Goal: Information Seeking & Learning: Check status

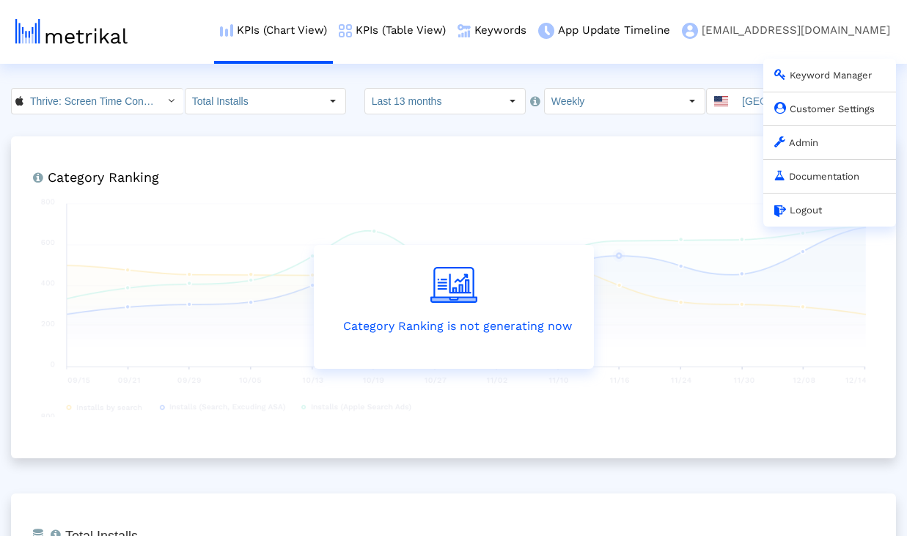
click at [802, 149] on div "Admin" at bounding box center [829, 142] width 133 height 34
click at [801, 142] on link "Admin" at bounding box center [796, 142] width 44 height 11
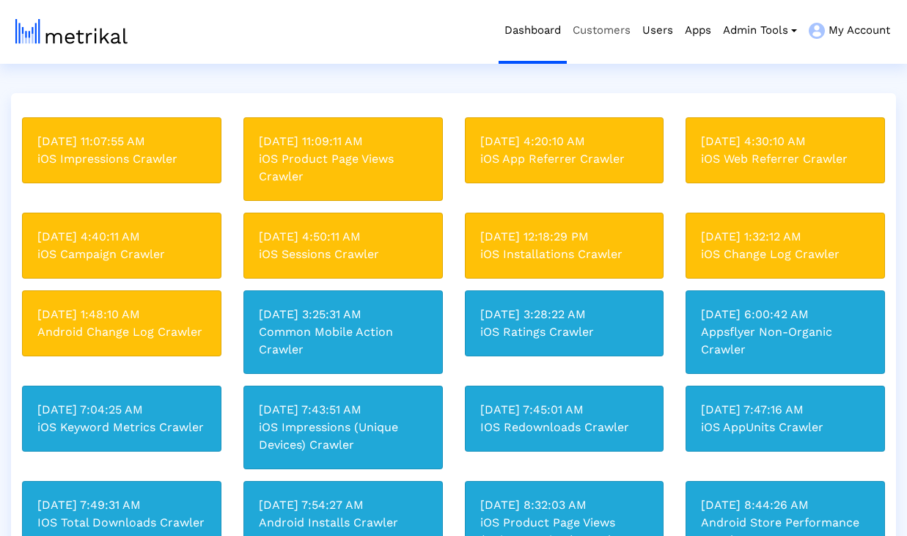
drag, startPoint x: 611, startPoint y: 34, endPoint x: 616, endPoint y: 22, distance: 13.2
click at [610, 34] on link "Customers" at bounding box center [601, 30] width 70 height 61
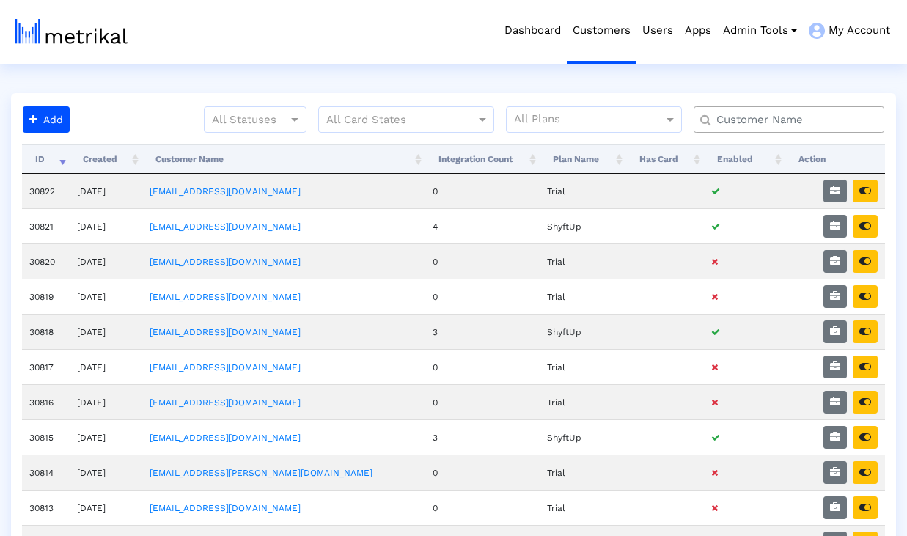
click at [818, 119] on input "text" at bounding box center [792, 119] width 172 height 15
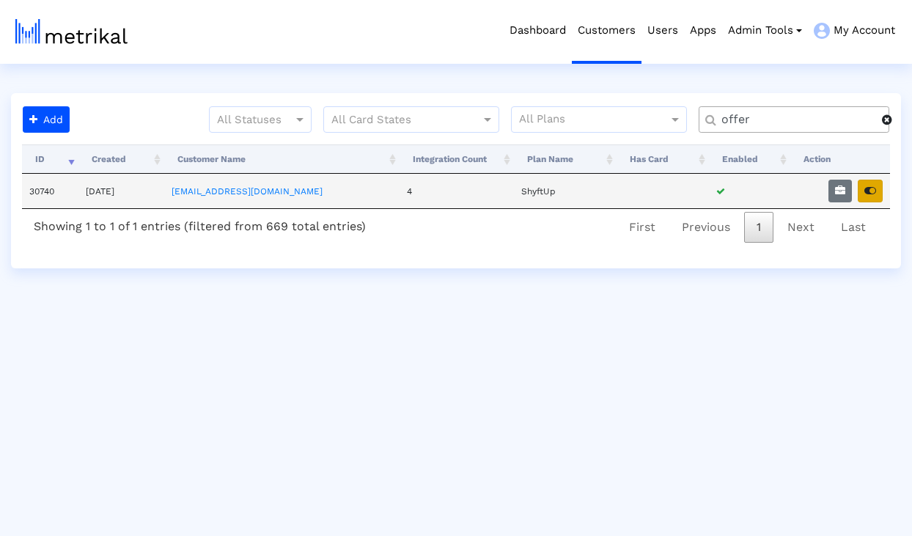
click at [873, 189] on icon "button" at bounding box center [870, 190] width 12 height 10
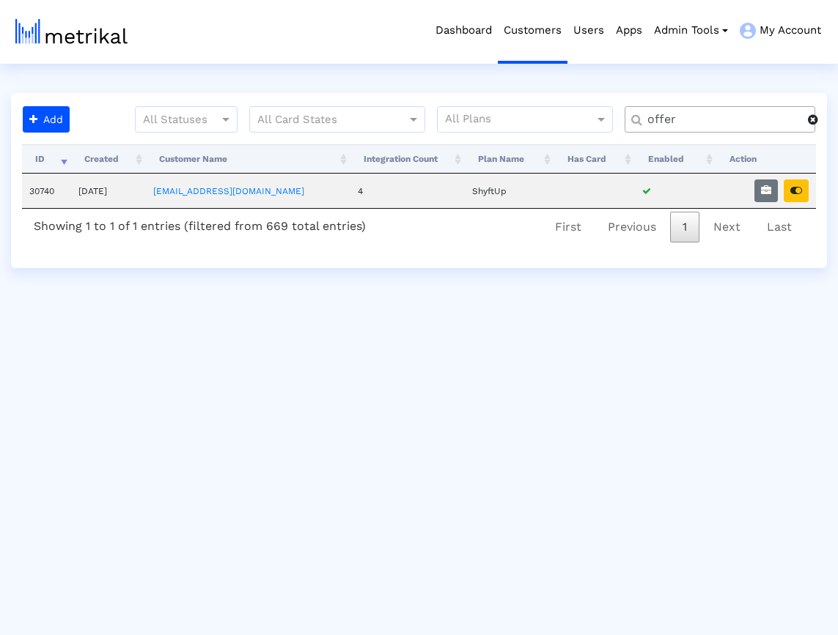
click at [686, 118] on input "offer" at bounding box center [722, 119] width 171 height 15
click at [685, 118] on input "offer" at bounding box center [722, 119] width 171 height 15
type input "weat"
click at [242, 191] on link "[EMAIL_ADDRESS][DOMAIN_NAME]" at bounding box center [227, 191] width 151 height 10
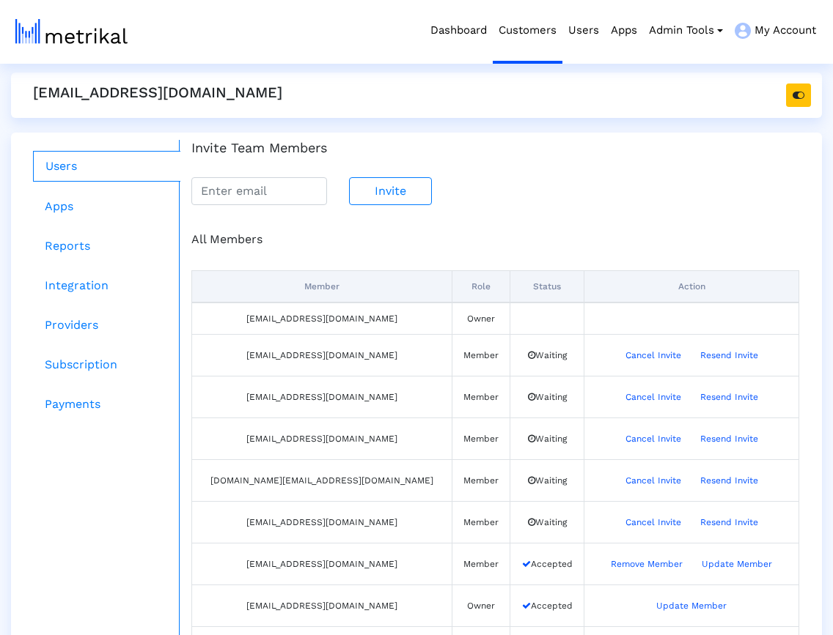
scroll to position [129, 0]
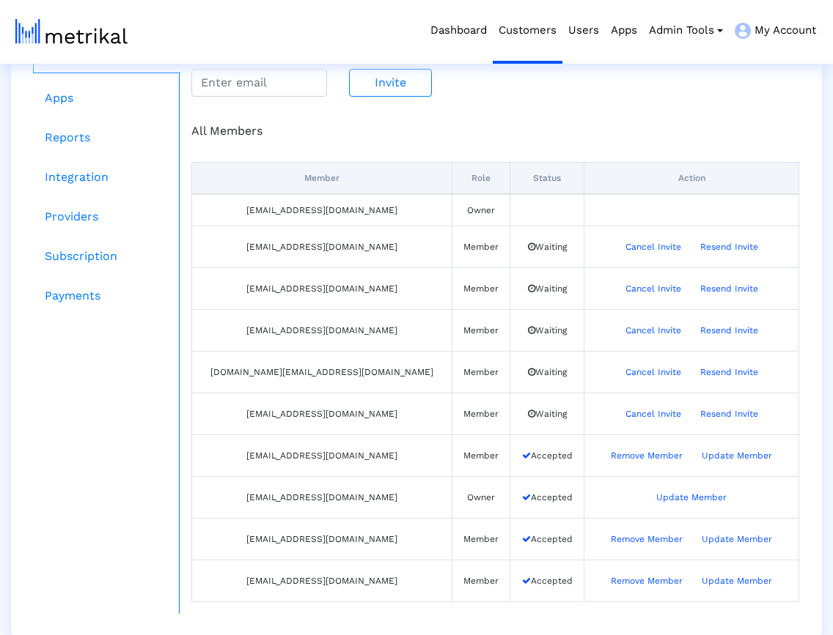
click at [74, 372] on ul "Users Apps Reports Integration Providers Subscription Payments" at bounding box center [101, 323] width 158 height 583
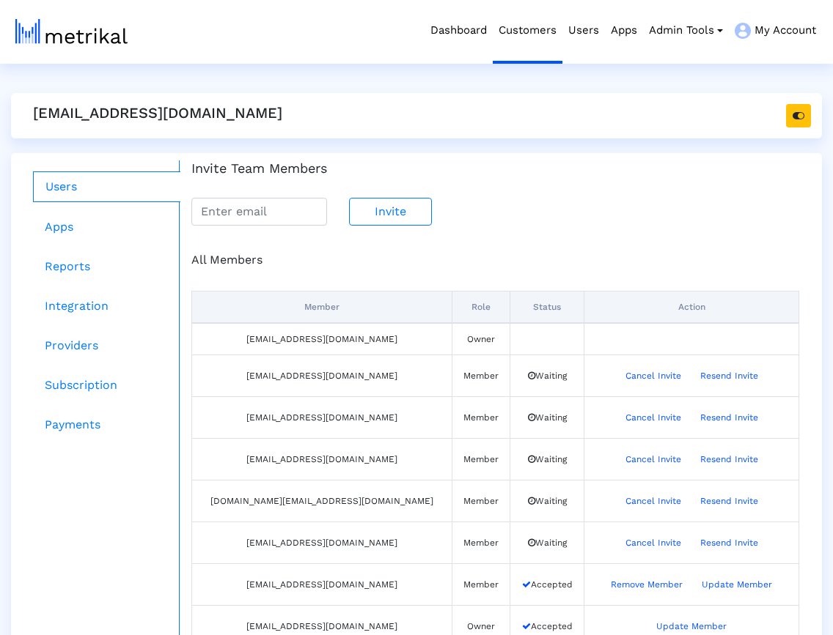
click at [89, 23] on img at bounding box center [71, 31] width 112 height 25
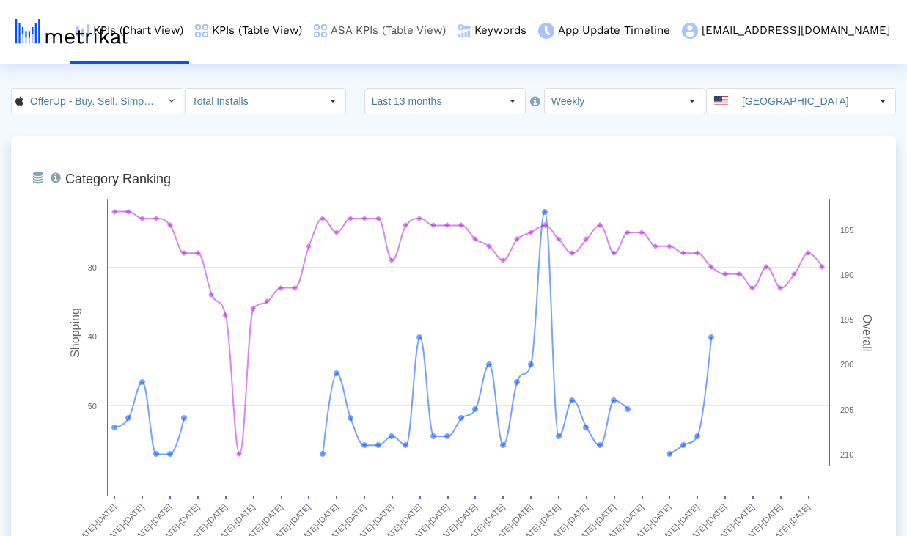
click at [420, 33] on link "ASA KPIs (Table View)" at bounding box center [380, 30] width 144 height 61
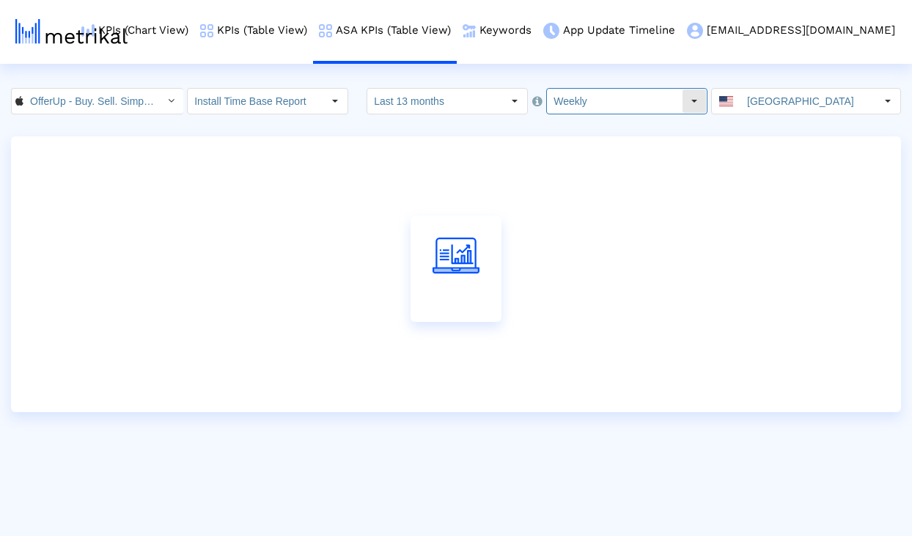
click at [553, 101] on input "Weekly" at bounding box center [614, 101] width 135 height 25
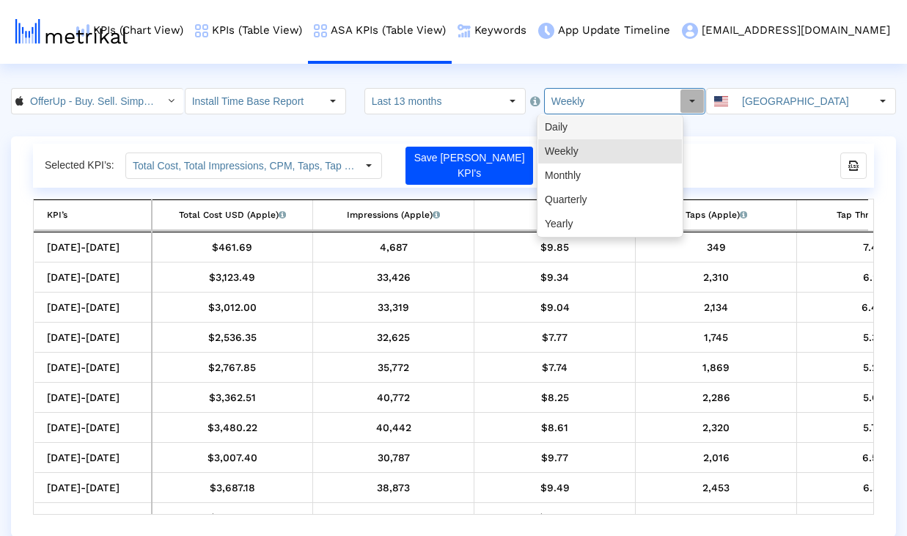
click at [559, 127] on div "Daily" at bounding box center [610, 127] width 144 height 24
type input "Daily"
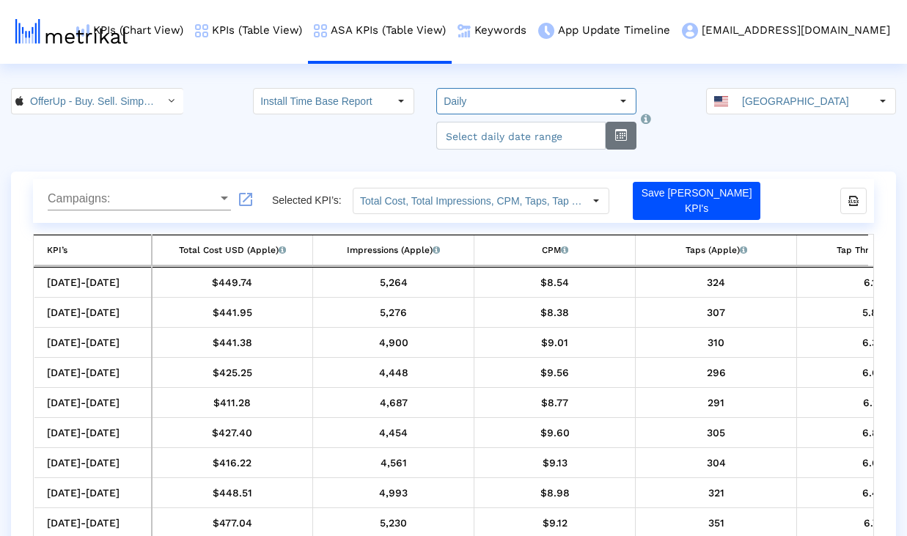
click at [613, 141] on button "button" at bounding box center [620, 136] width 31 height 28
select select "9"
select select "2025"
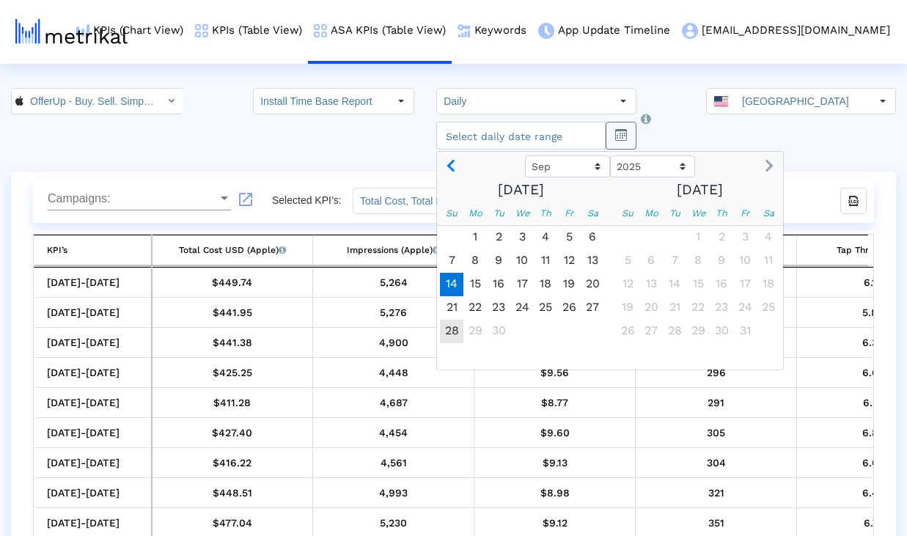
click at [443, 285] on span "14" at bounding box center [451, 284] width 23 height 23
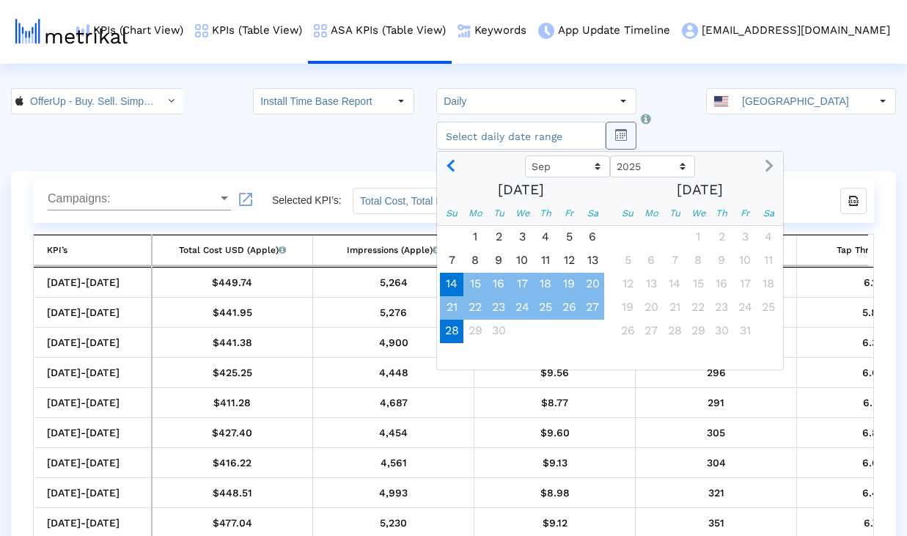
click at [441, 334] on span "28" at bounding box center [451, 331] width 23 height 23
type input "2025-09-28"
click at [690, 119] on div "OfferUp - Buy. Sell. Simple. < 468996152 > Install Time Base Report Select how …" at bounding box center [453, 119] width 907 height 62
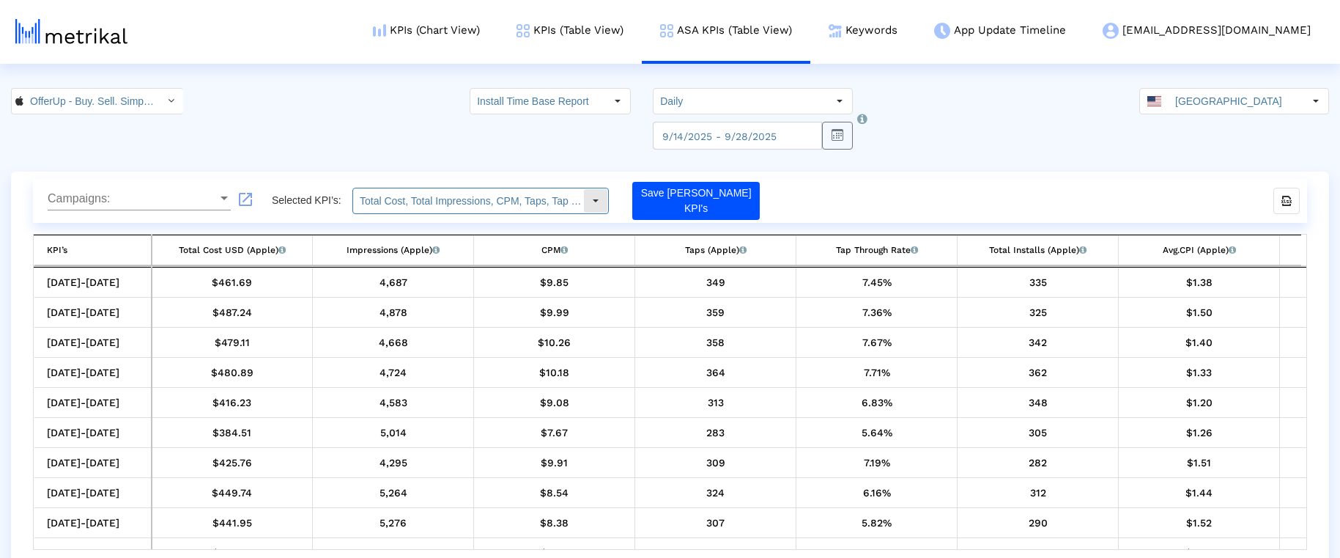
click at [550, 207] on input "Total Cost, Total Impressions, CPM, Taps, Tap Through Rate, Total Installs, Avg…" at bounding box center [468, 200] width 230 height 25
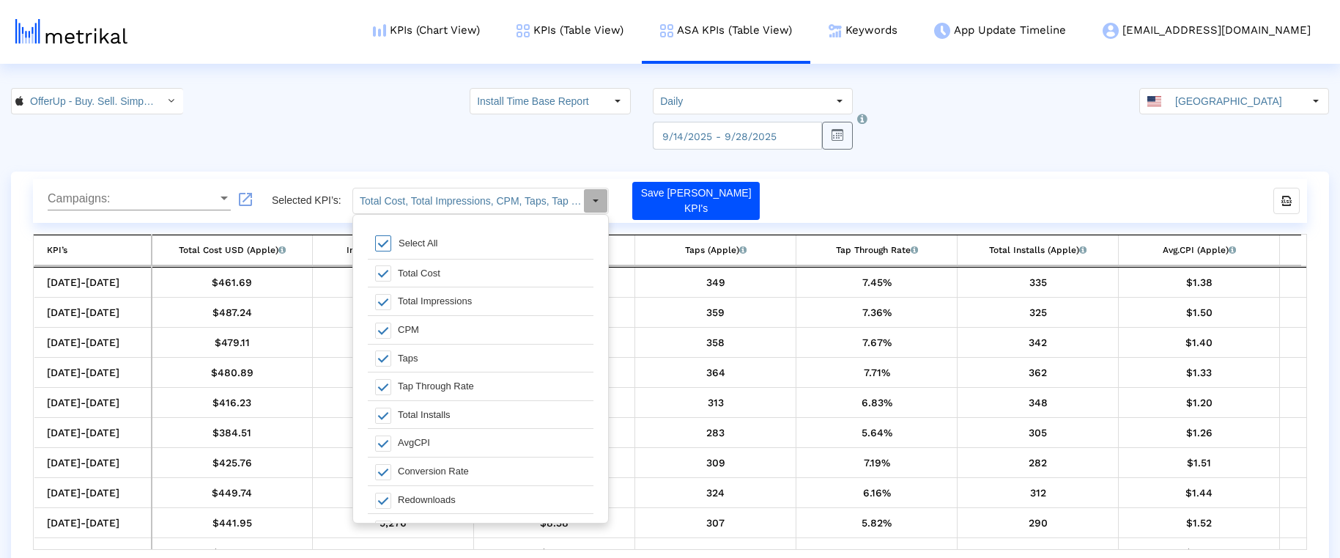
scroll to position [15, 0]
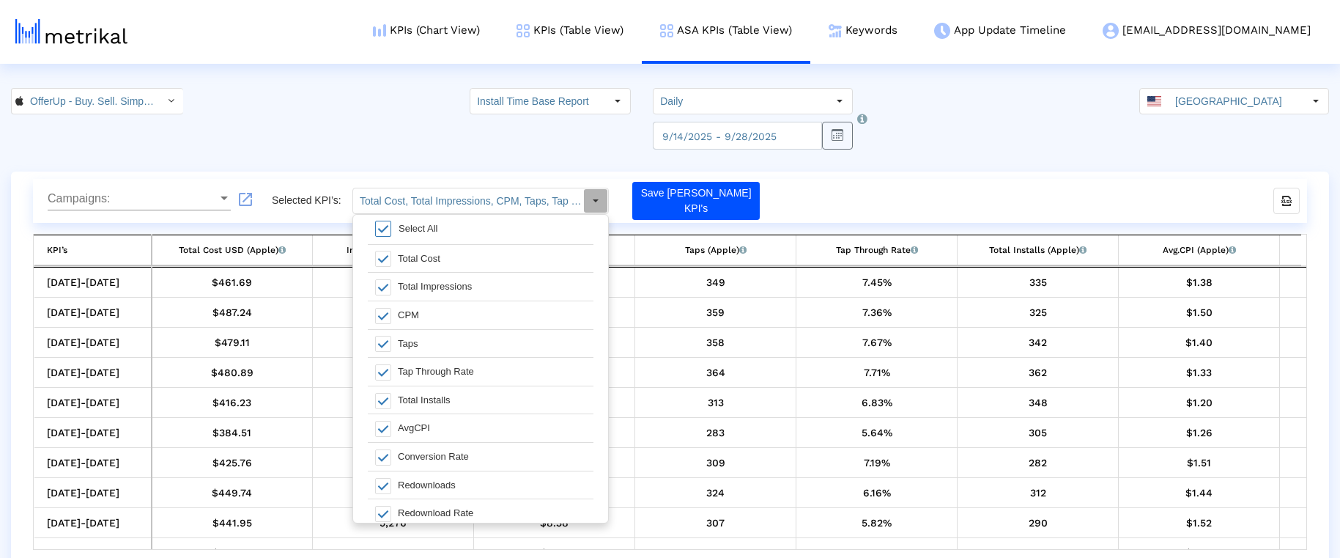
click at [383, 229] on span at bounding box center [383, 229] width 16 height 16
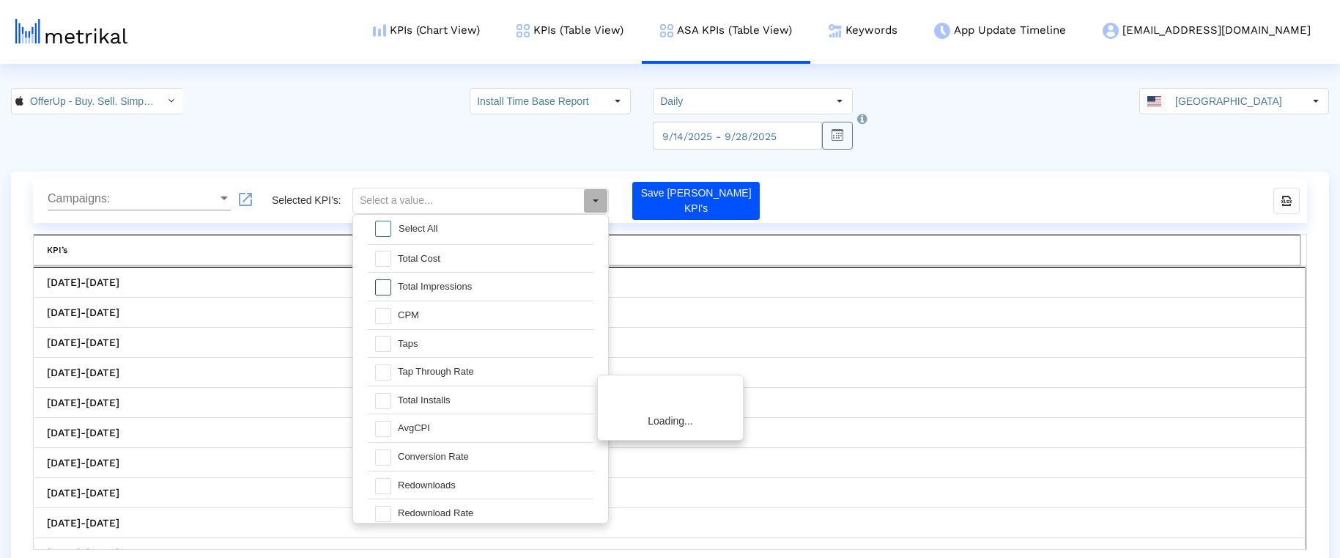
scroll to position [131, 0]
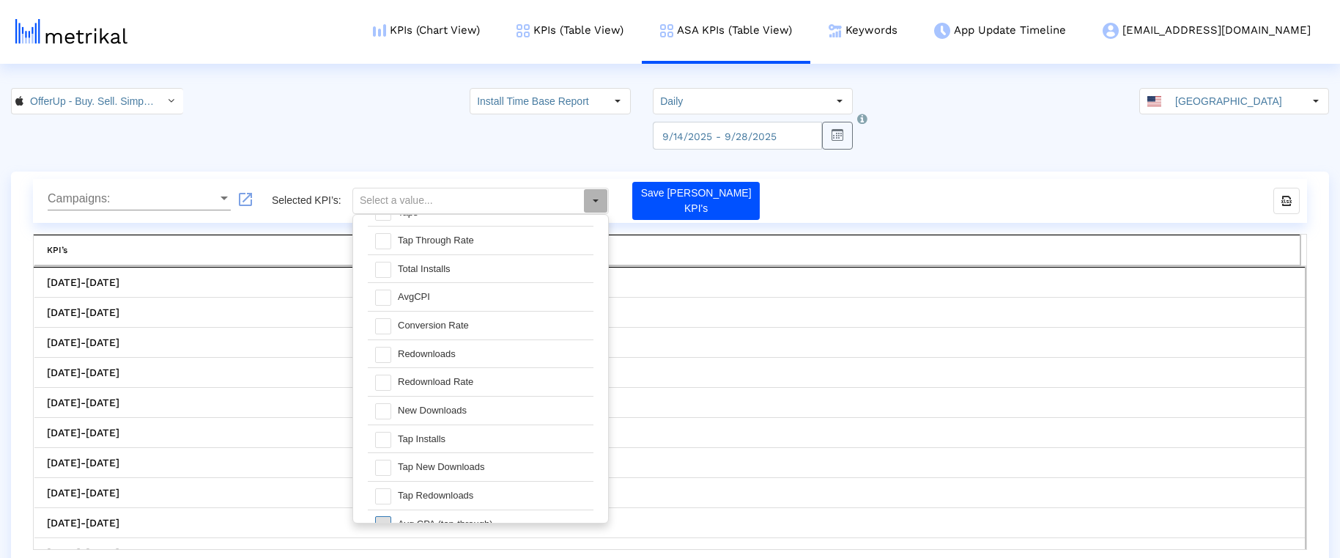
click at [389, 516] on span at bounding box center [383, 524] width 16 height 16
click at [385, 432] on span at bounding box center [383, 440] width 16 height 16
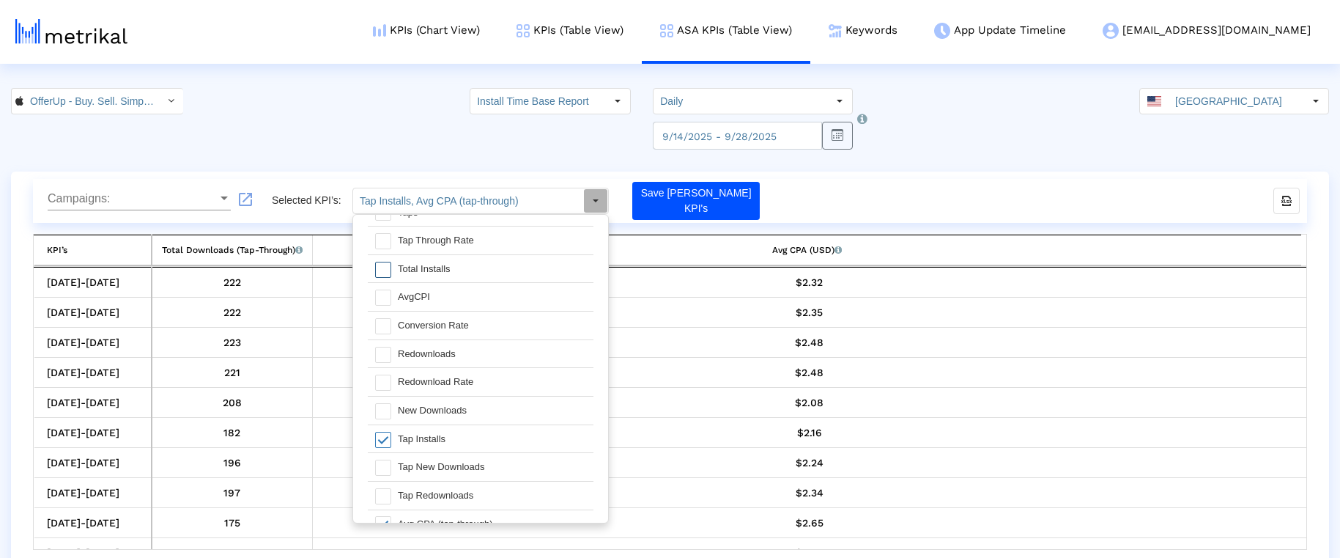
scroll to position [0, 0]
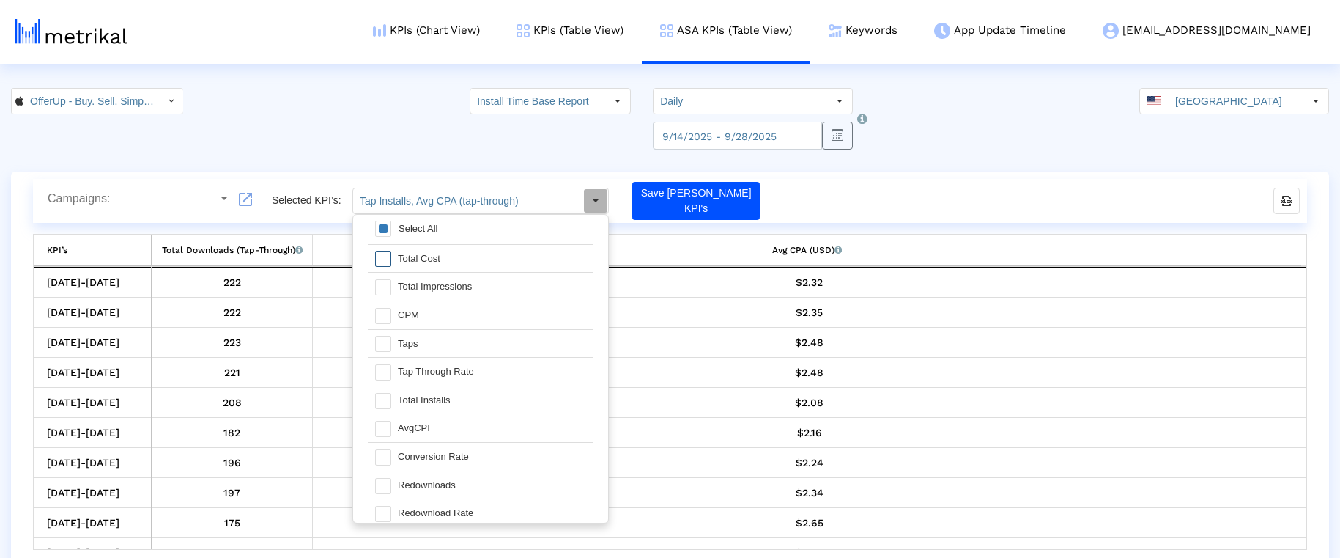
click at [379, 256] on span at bounding box center [383, 259] width 16 height 16
type input "Total Cost, Tap Installs, Avg CPA (tap-through)"
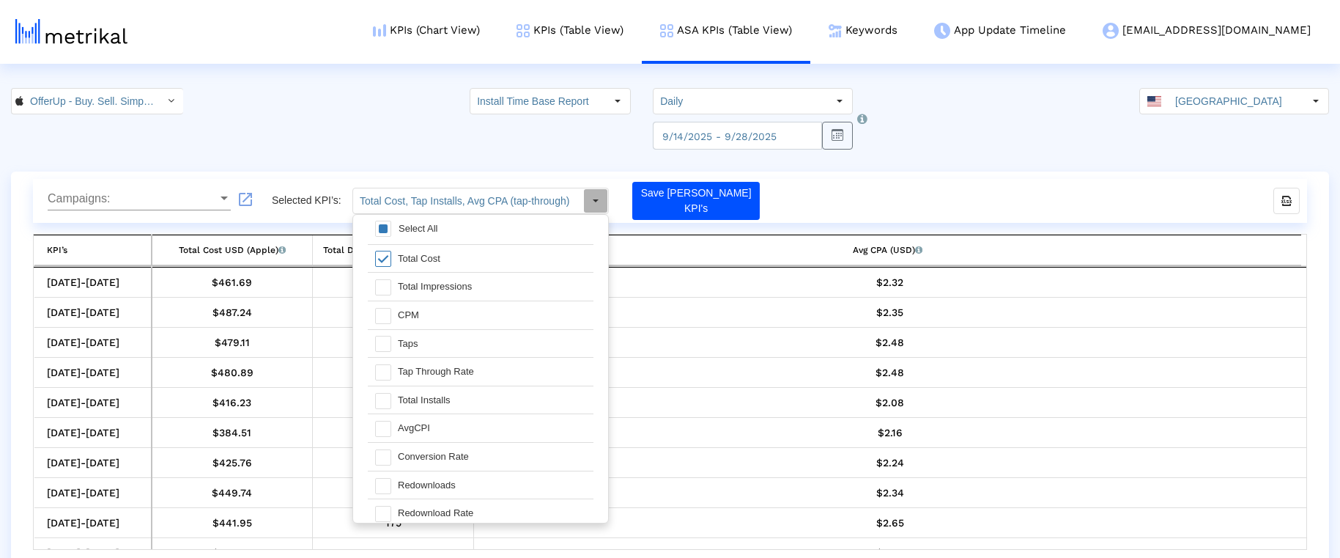
click at [911, 182] on div "Campaigns: Campaigns: launch Selected KPI’s: Total Cost, Tap Installs, Avg CPA …" at bounding box center [670, 201] width 1274 height 44
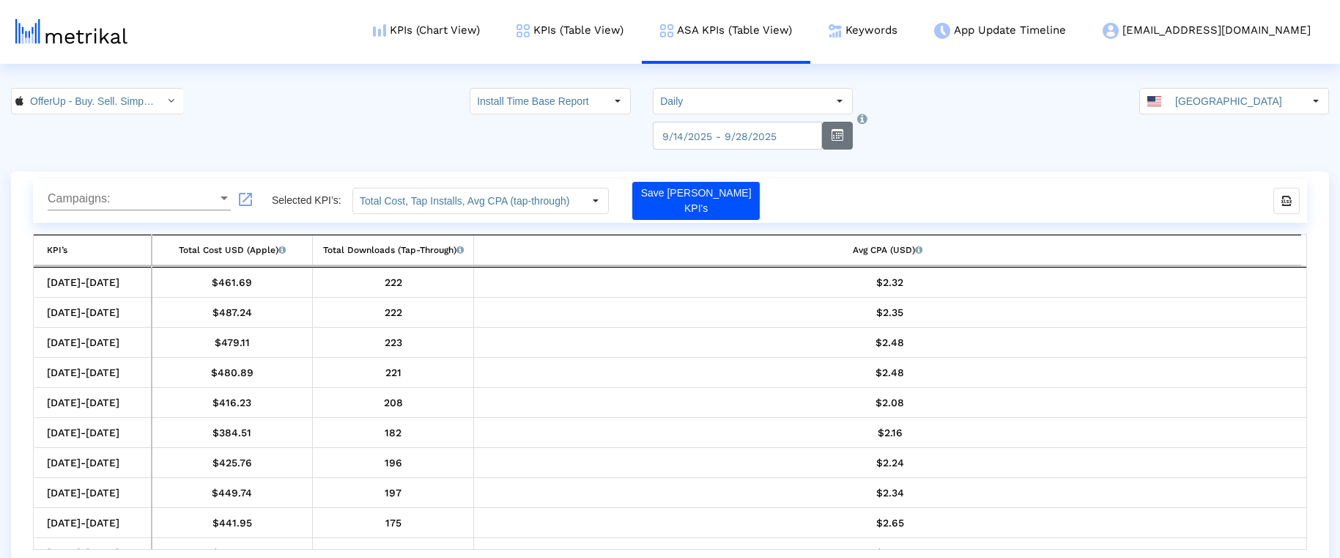
click at [836, 136] on button "button" at bounding box center [837, 136] width 31 height 28
select select "9"
select select "2025"
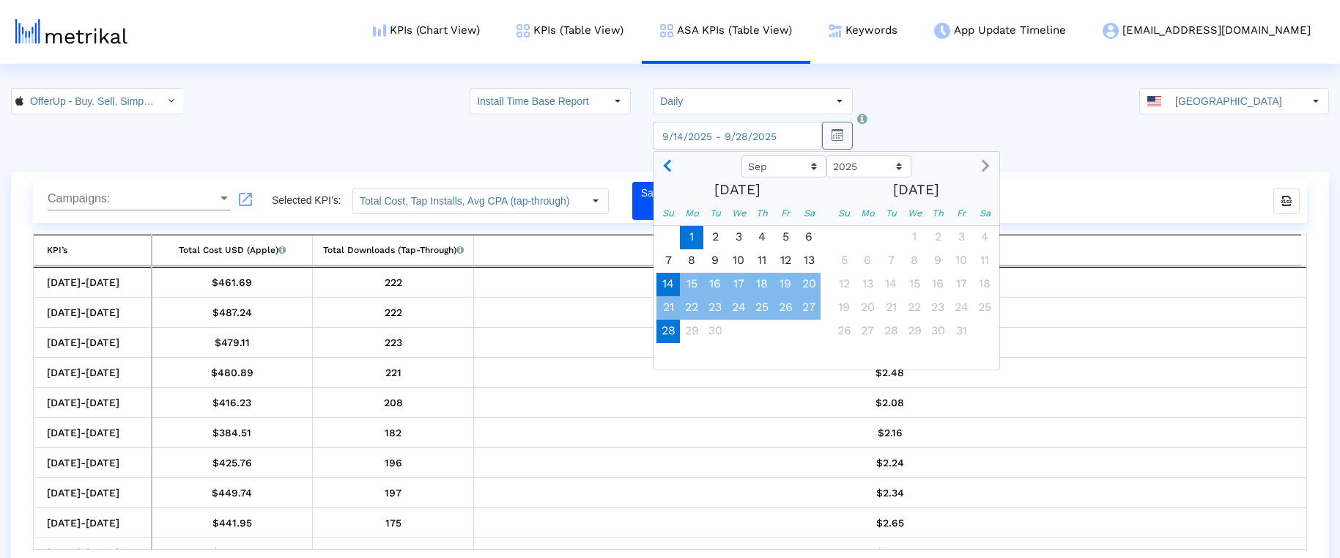
click at [682, 237] on span "1" at bounding box center [691, 237] width 23 height 23
click at [657, 329] on span "28" at bounding box center [668, 331] width 23 height 23
type input "2025-09-28"
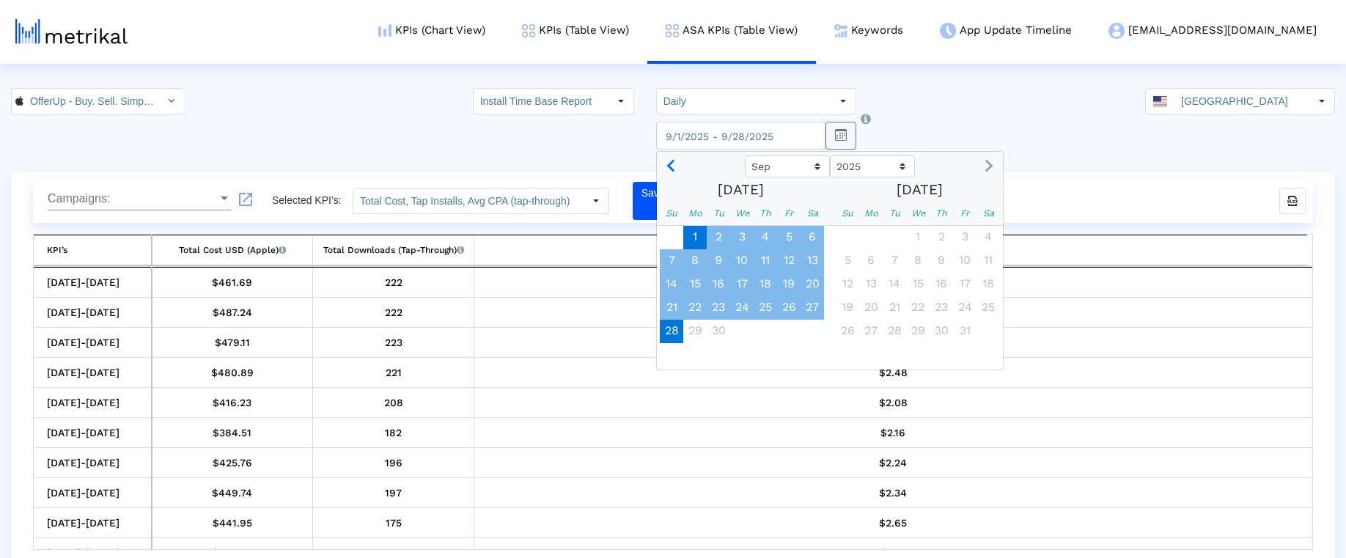
type input "Total Cost, Total Impressions, CPM, Taps, Tap Through Rate, Total Installs, Avg…"
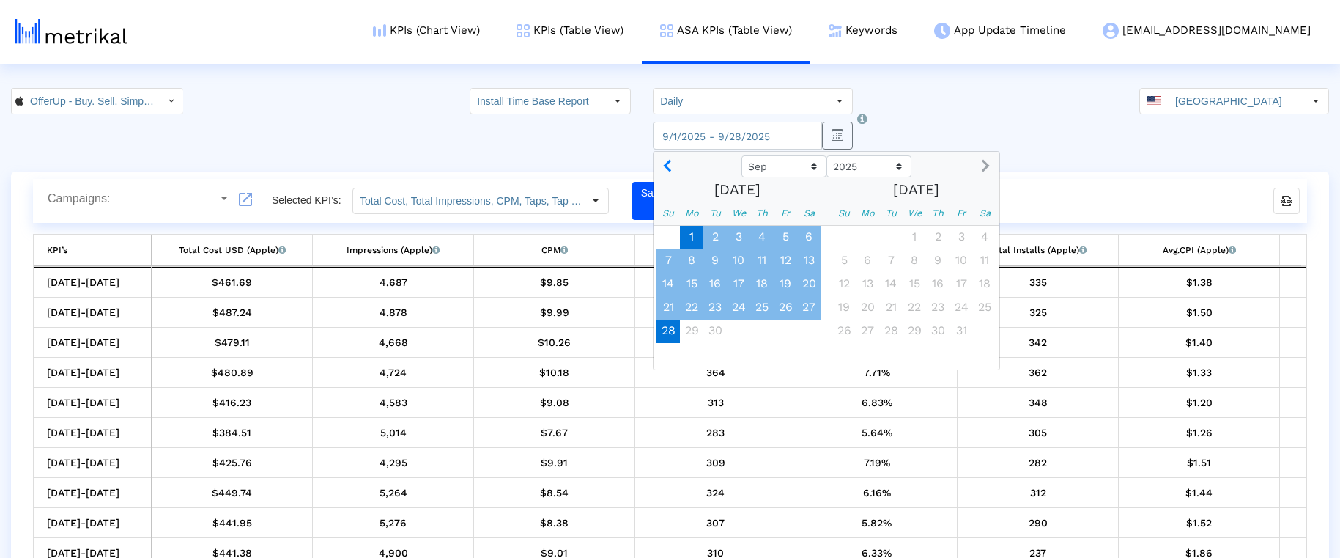
click at [911, 105] on div "OfferUp - Buy. Sell. Simple. < 468996152 > Install Time Base Report Select how …" at bounding box center [670, 119] width 1340 height 62
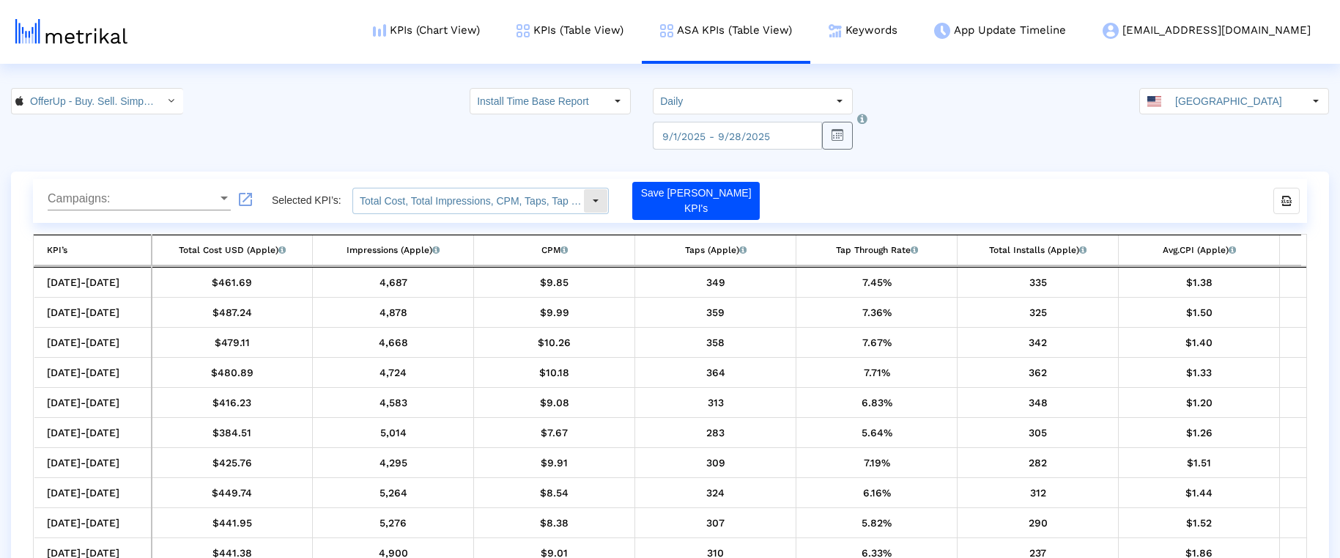
click at [498, 201] on input "Total Cost, Total Impressions, CPM, Taps, Tap Through Rate, Total Installs, Avg…" at bounding box center [468, 200] width 230 height 25
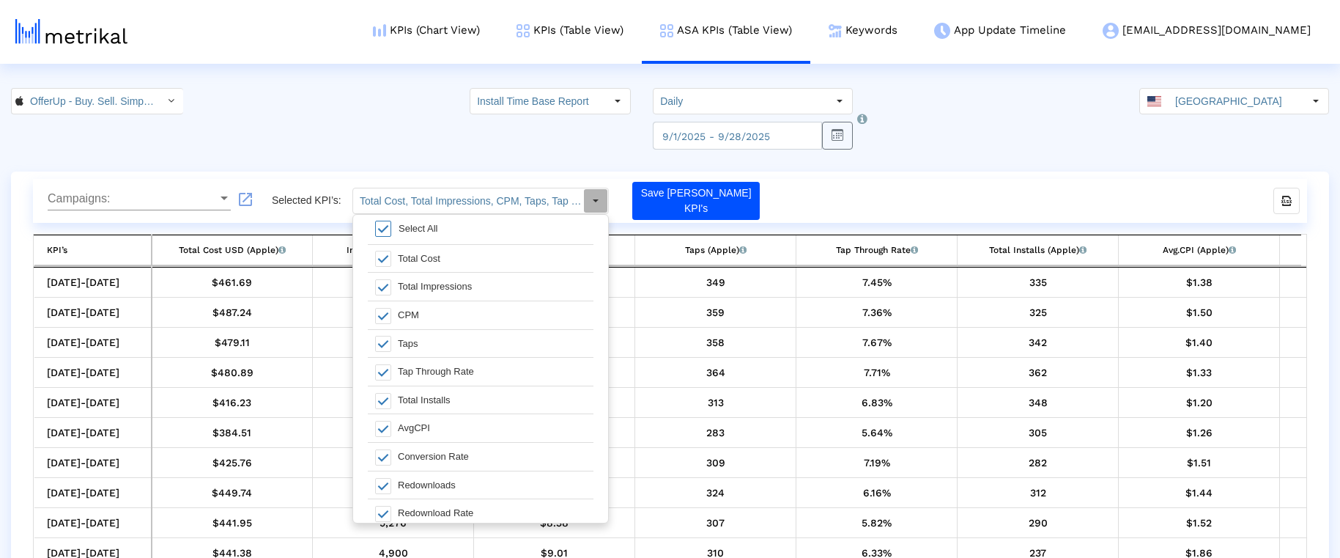
click at [382, 227] on span at bounding box center [383, 229] width 16 height 16
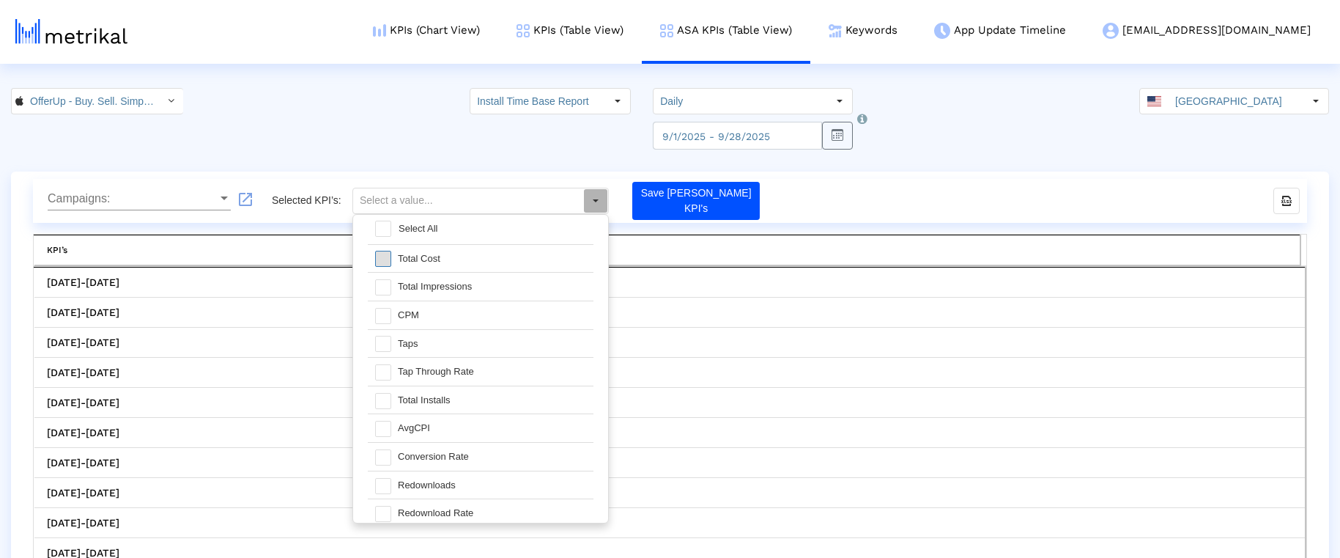
click at [383, 256] on span at bounding box center [383, 259] width 16 height 16
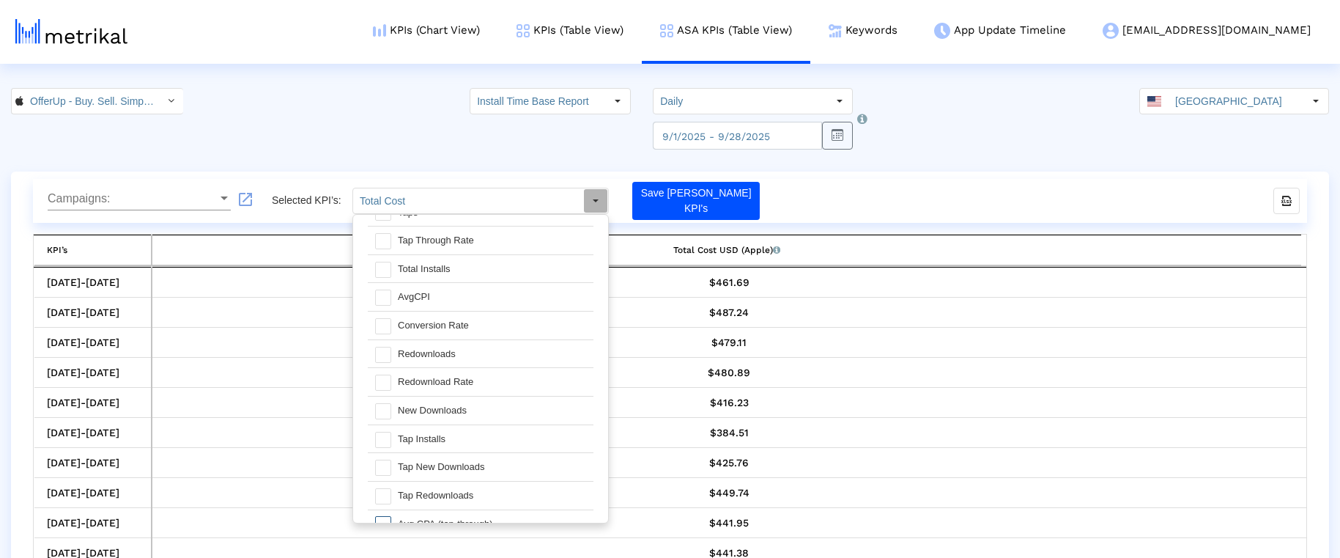
click at [381, 516] on span at bounding box center [383, 524] width 16 height 16
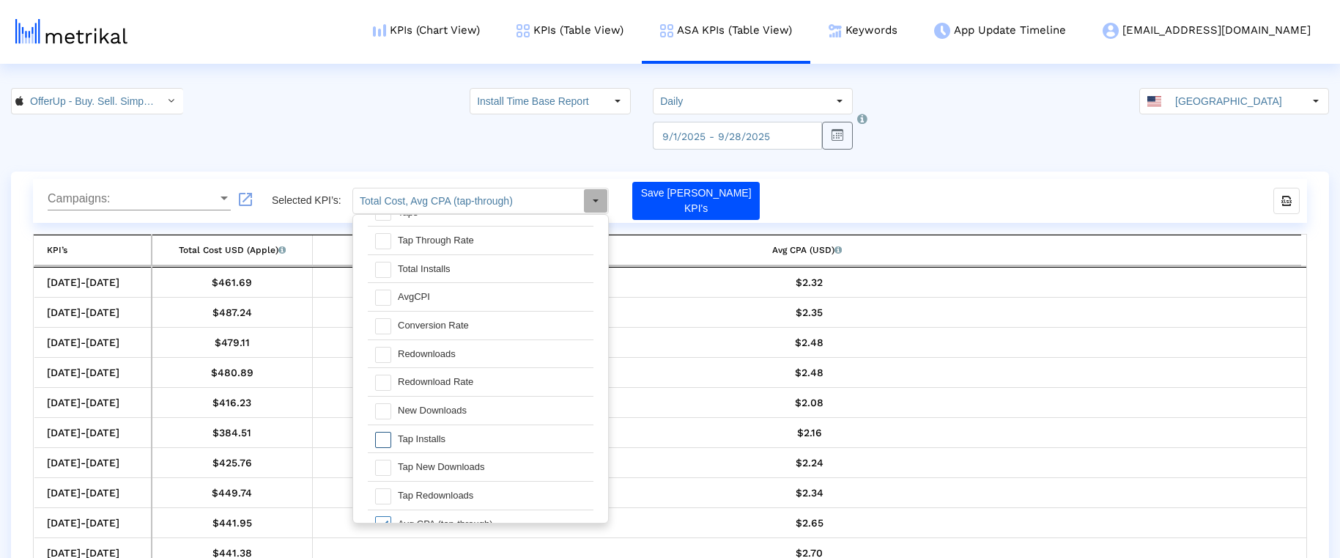
click at [383, 432] on span at bounding box center [383, 440] width 16 height 16
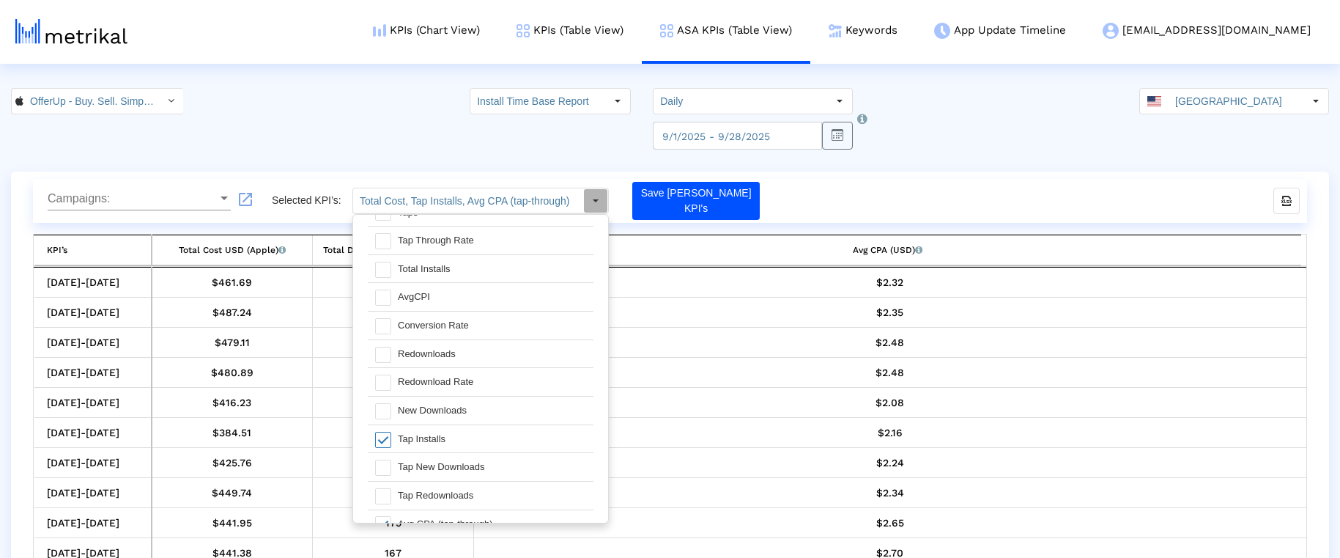
click at [398, 112] on div "OfferUp - Buy. Sell. Simple. < 468996152 > Install Time Base Report Select how …" at bounding box center [670, 119] width 1340 height 62
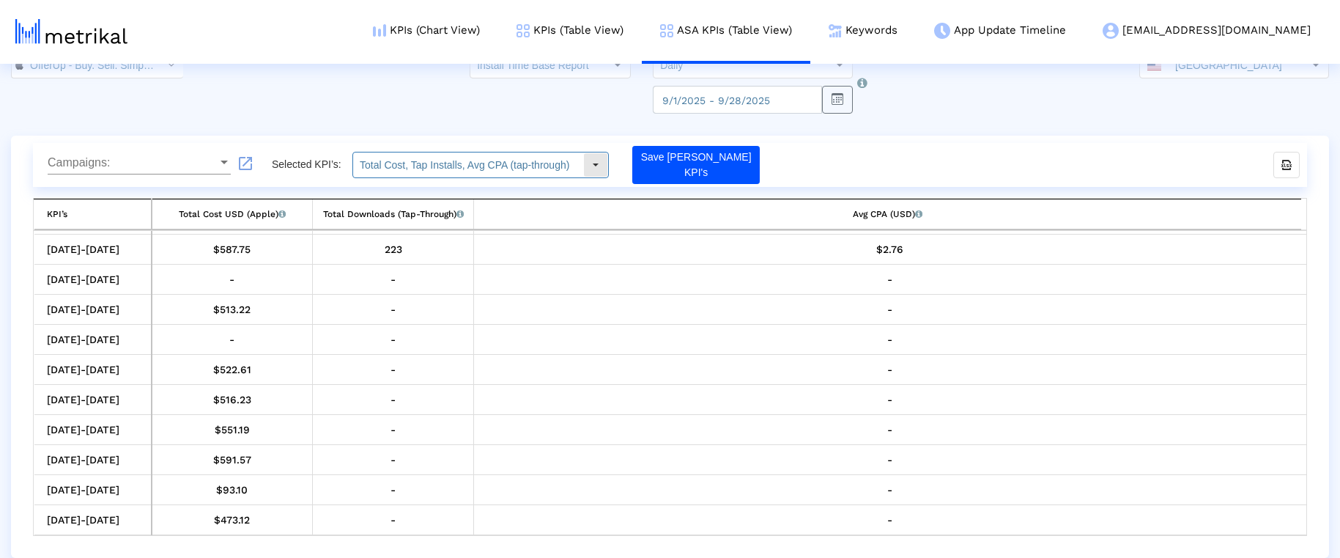
click at [490, 174] on input "Total Cost, Tap Installs, Avg CPA (tap-through)" at bounding box center [468, 164] width 230 height 25
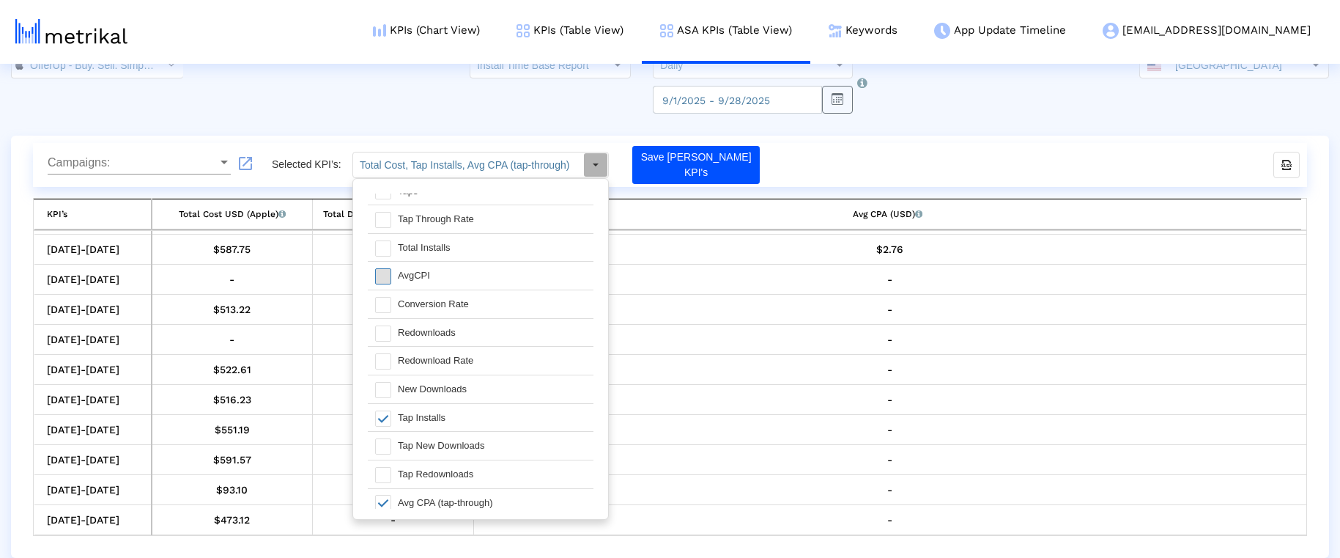
click at [388, 268] on span at bounding box center [383, 276] width 16 height 16
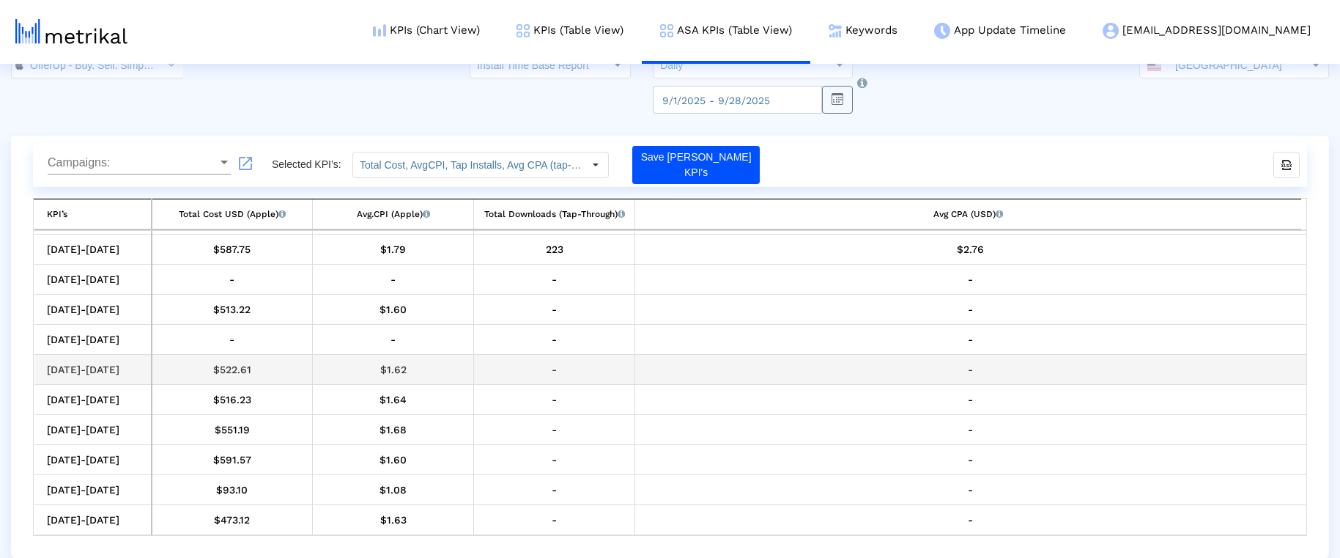
click at [823, 374] on div "-" at bounding box center [971, 369] width 661 height 19
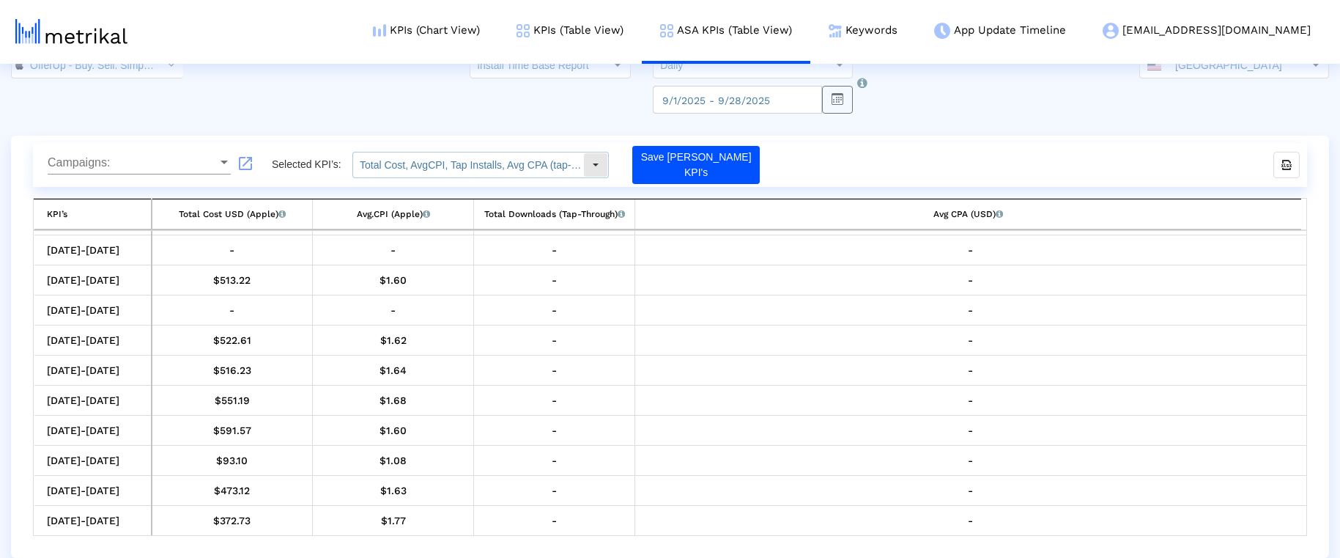
click at [580, 174] on input "Total Cost, AvgCPI, Tap Installs, Avg CPA (tap-through)" at bounding box center [468, 164] width 230 height 25
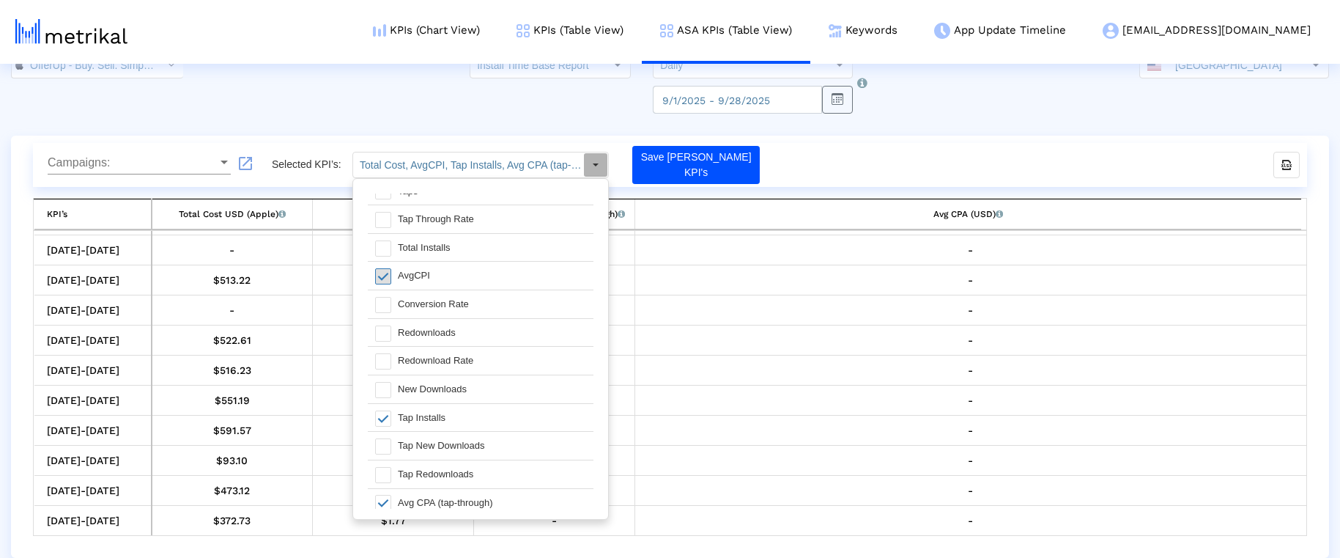
click at [385, 271] on span at bounding box center [383, 276] width 16 height 16
type input "Total Cost, Tap Installs, Avg CPA (tap-through)"
click at [403, 123] on crea-index "OfferUp - Buy. Sell. Simple. < 468996152 > Install Time Base Report Select how …" at bounding box center [670, 305] width 1340 height 506
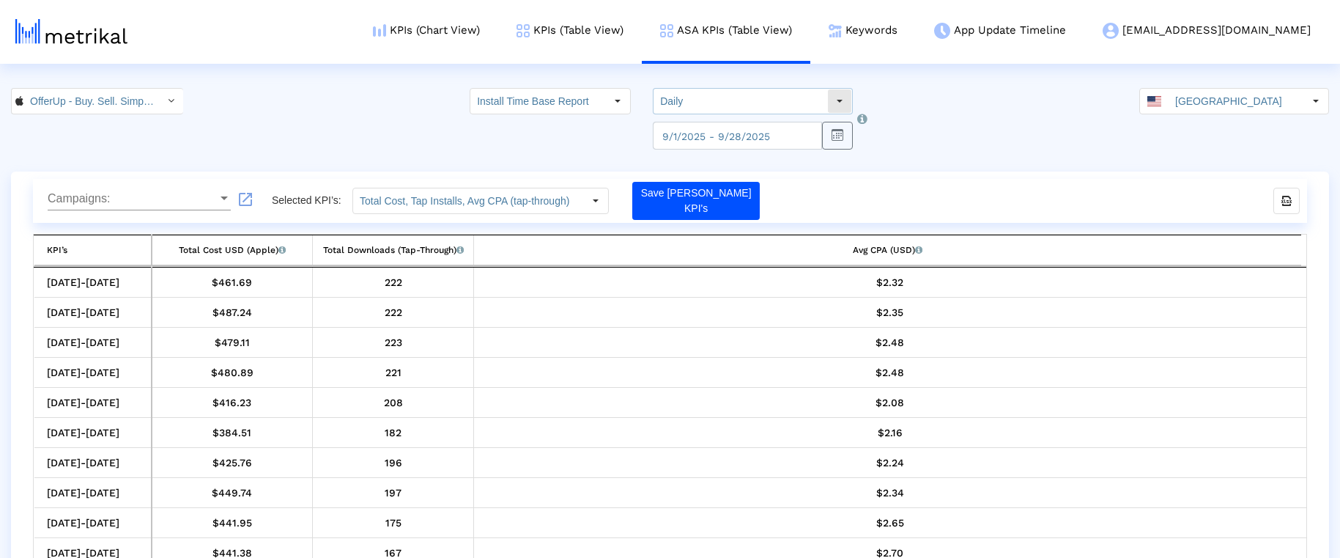
click at [694, 103] on input "Daily" at bounding box center [741, 101] width 174 height 25
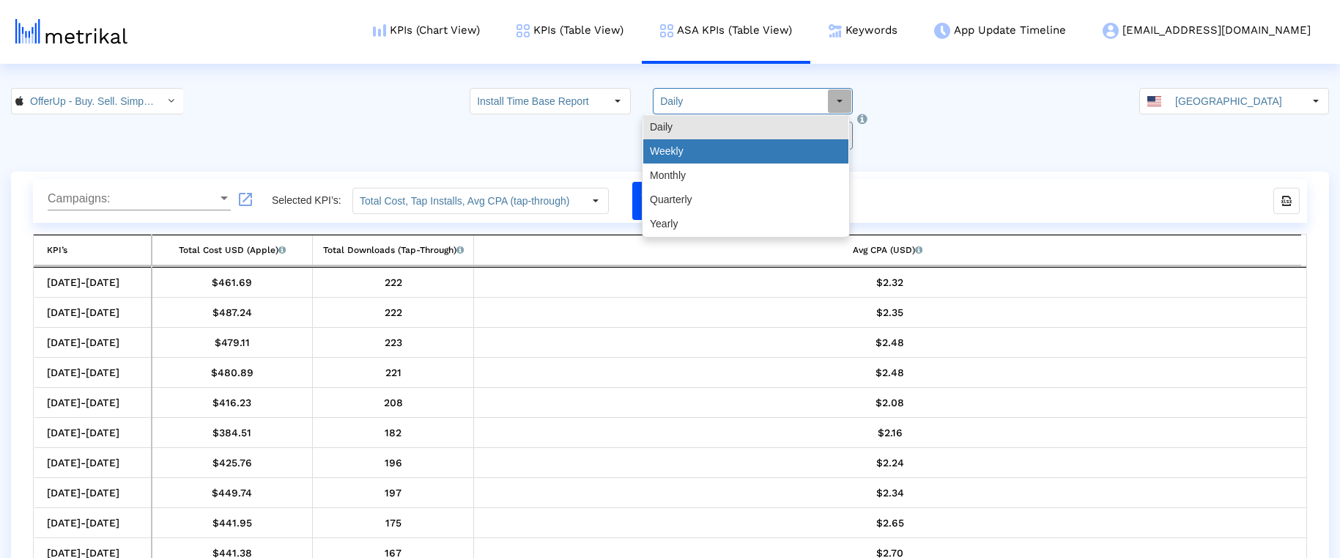
click at [684, 155] on div "Weekly" at bounding box center [745, 151] width 205 height 24
type input "Weekly"
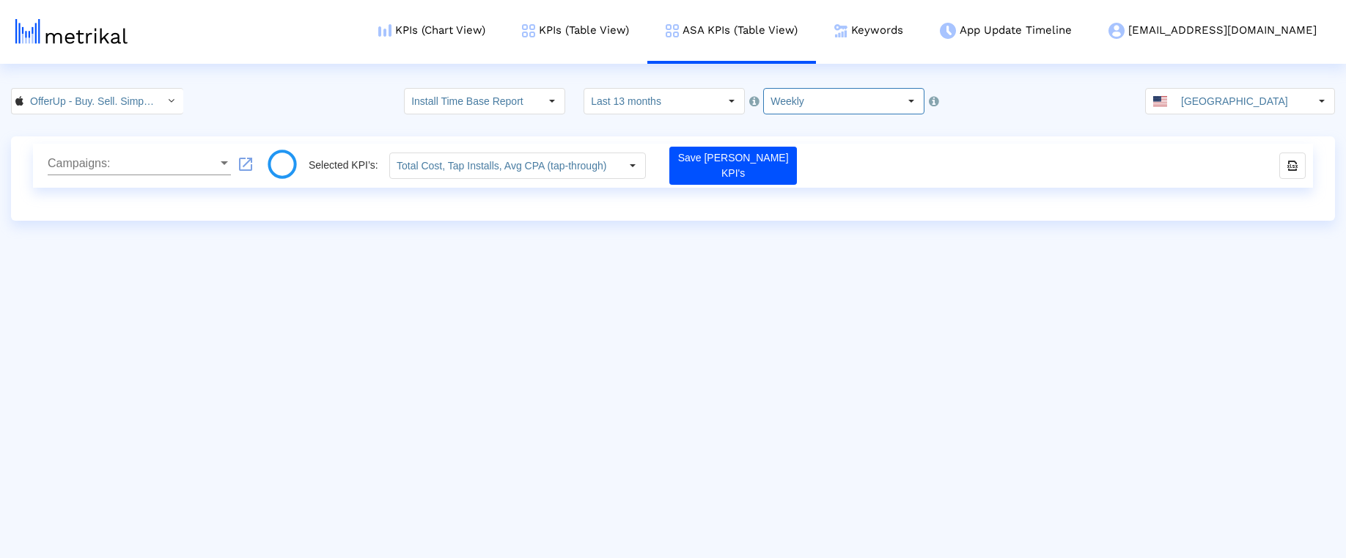
type input "Total Cost, Total Impressions, CPM, Taps, Tap Through Rate, Total Installs, Avg…"
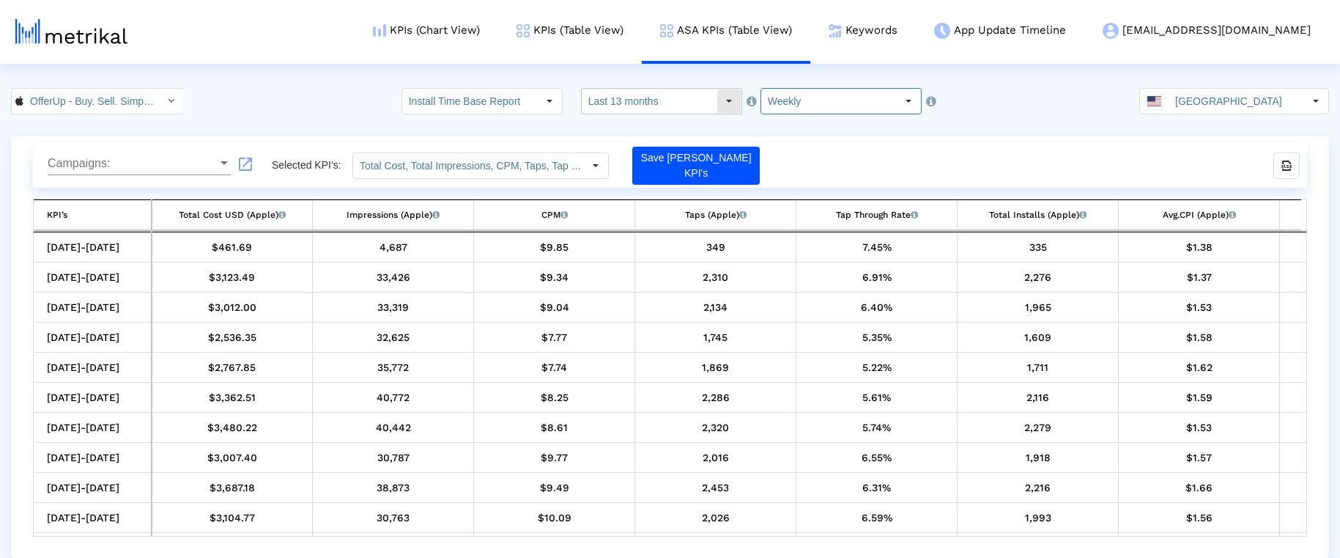
click at [697, 104] on input "Last 13 months" at bounding box center [649, 101] width 135 height 25
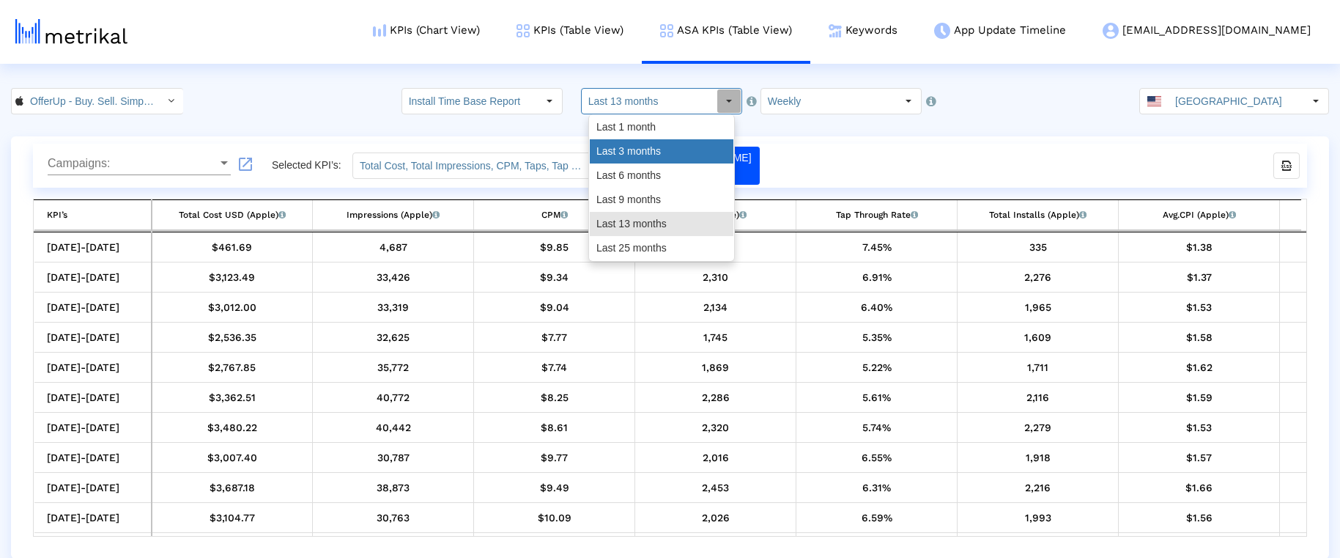
click at [662, 150] on div "Last 3 months" at bounding box center [662, 151] width 144 height 24
type input "Last 3 months"
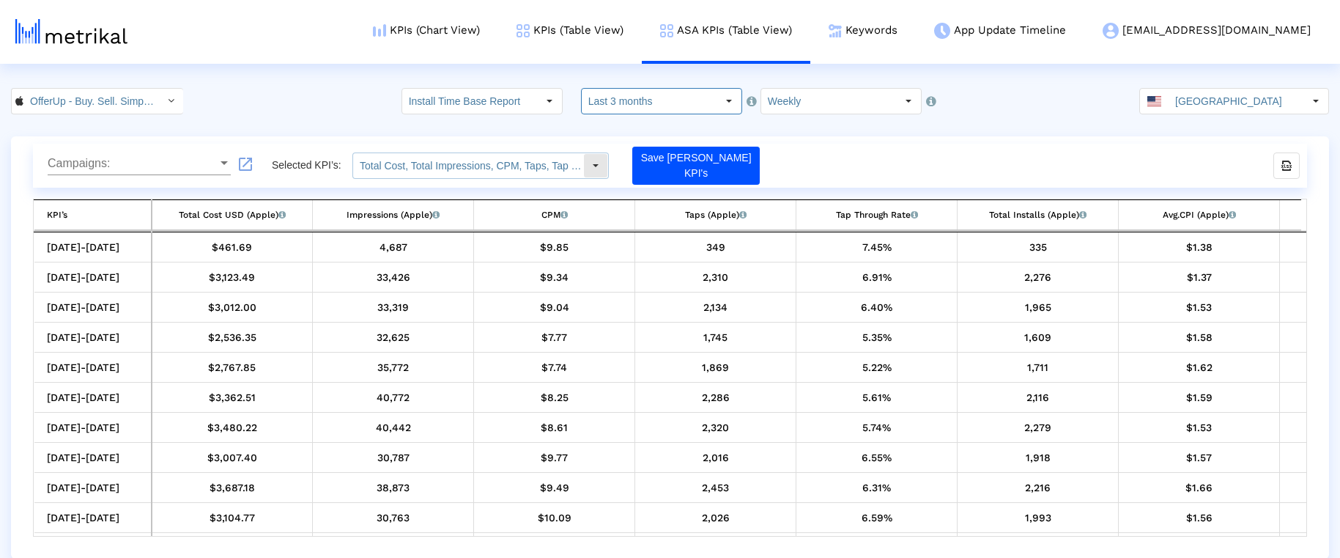
click at [504, 174] on input "Total Cost, Total Impressions, CPM, Taps, Tap Through Rate, Total Installs, Avg…" at bounding box center [468, 165] width 230 height 25
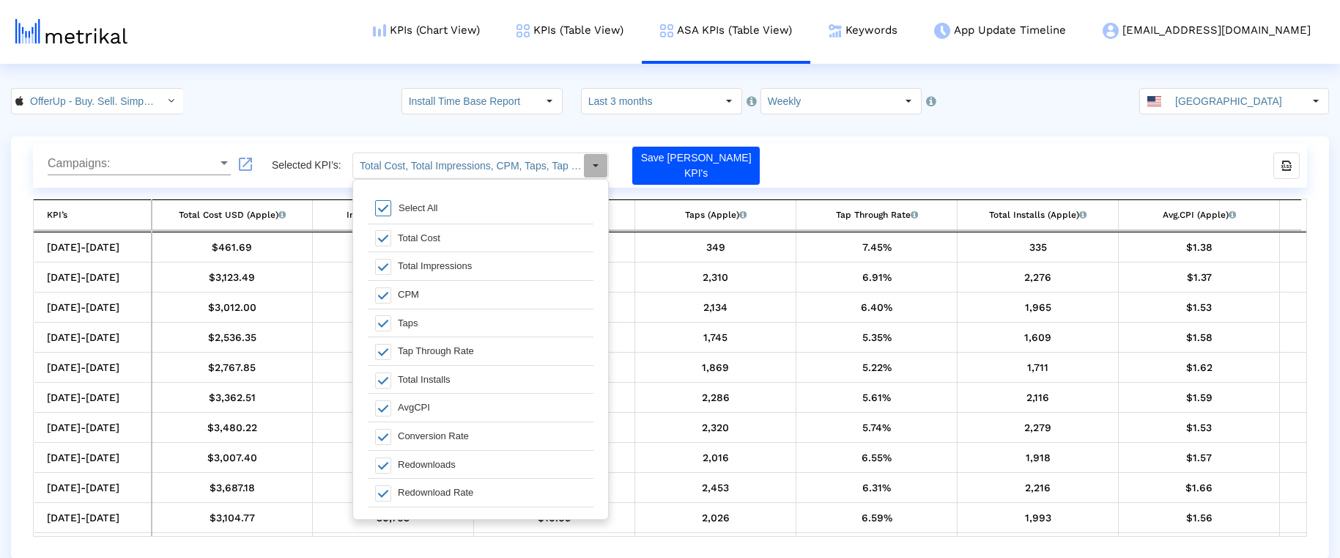
click at [385, 210] on span at bounding box center [383, 208] width 16 height 16
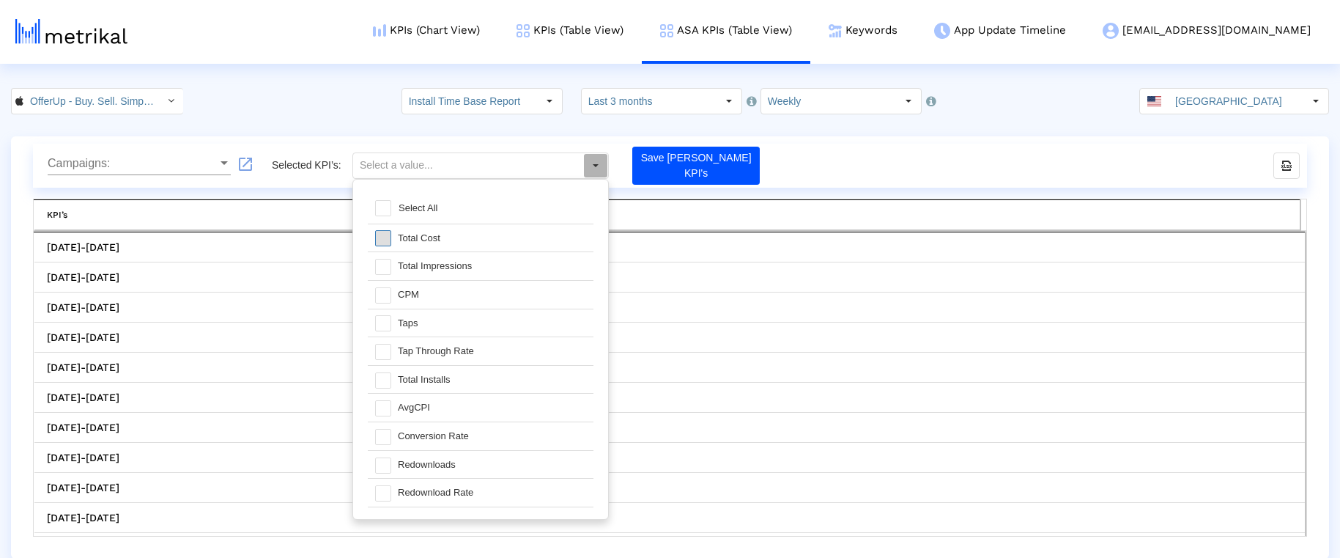
drag, startPoint x: 383, startPoint y: 235, endPoint x: 388, endPoint y: 262, distance: 27.5
click at [383, 235] on span at bounding box center [383, 238] width 16 height 16
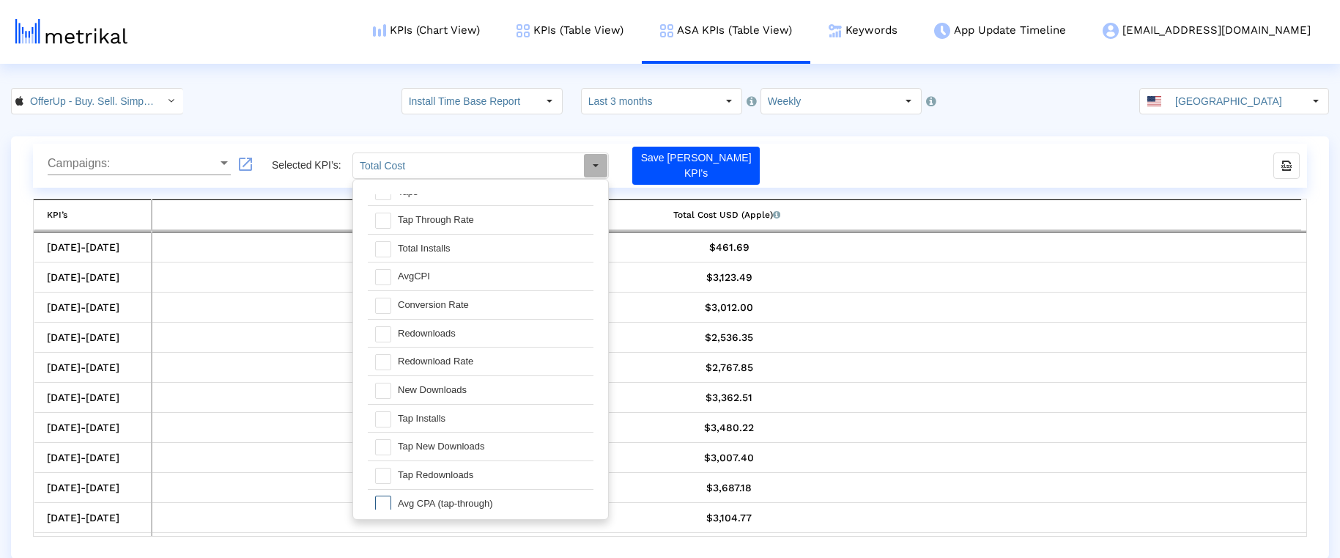
click at [377, 495] on span at bounding box center [383, 503] width 16 height 16
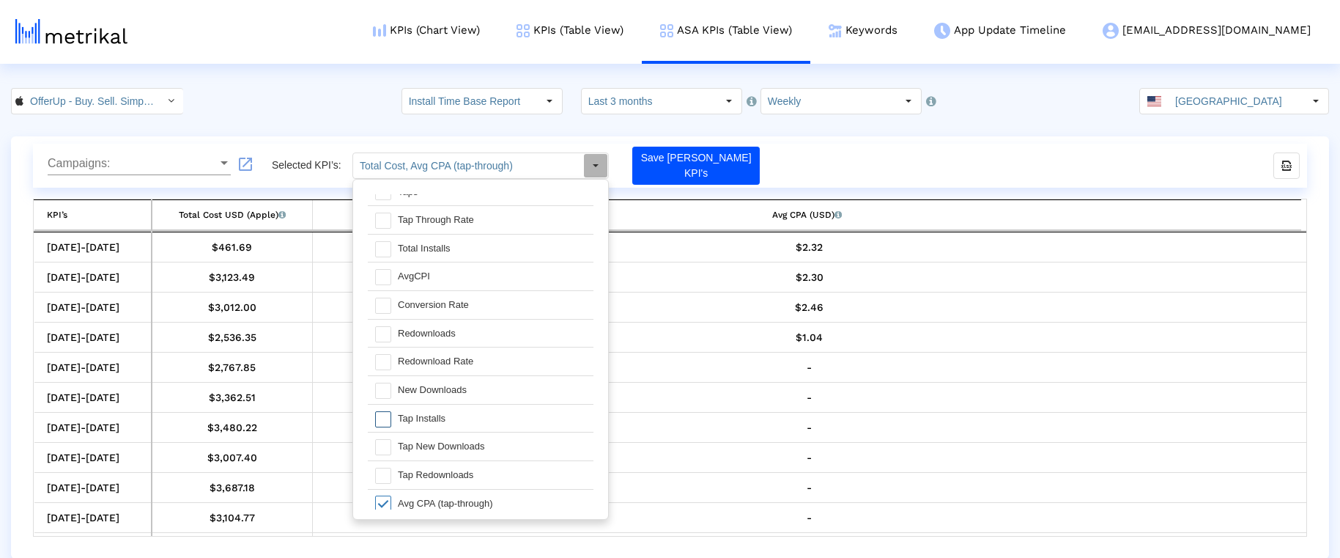
click at [383, 417] on span at bounding box center [383, 419] width 16 height 16
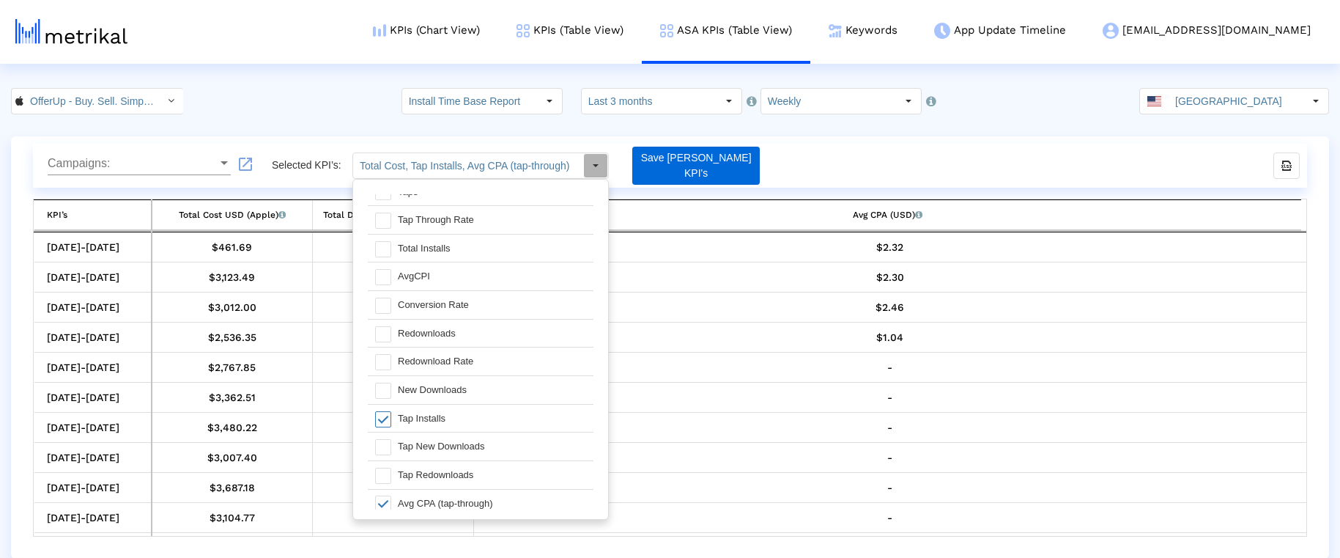
click at [647, 164] on button "Save Asa KPI's" at bounding box center [696, 166] width 128 height 38
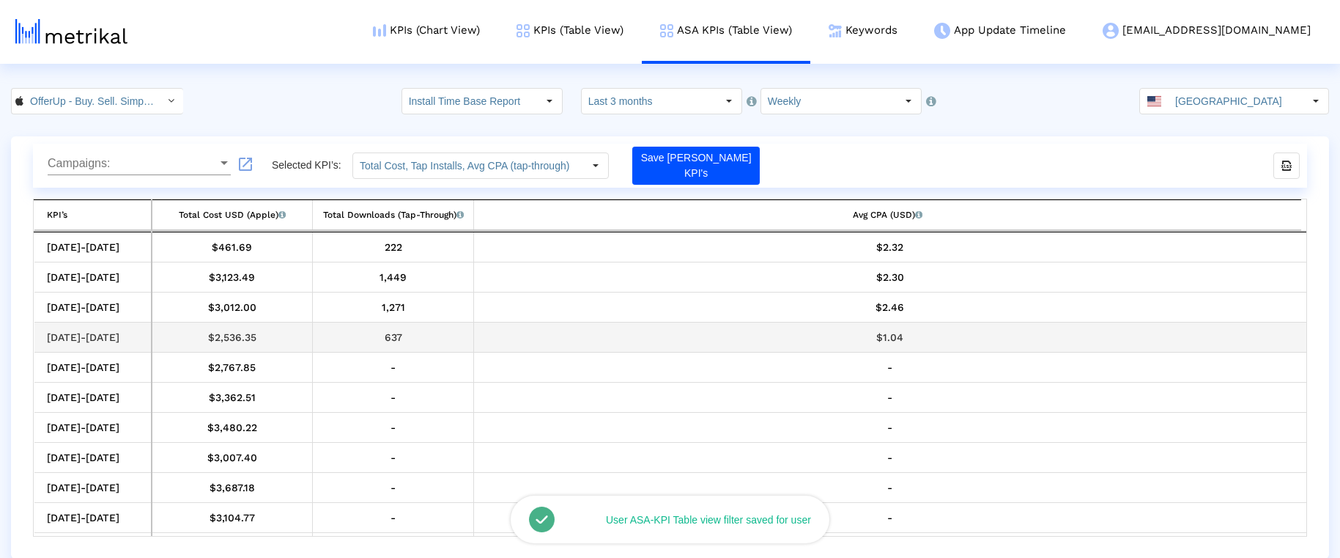
drag, startPoint x: 202, startPoint y: 334, endPoint x: 911, endPoint y: 338, distance: 708.7
click at [911, 338] on tr "09/07/25-09/13/25 $2,536.35 637 $1.04" at bounding box center [670, 337] width 1272 height 30
click at [911, 338] on div "$1.04" at bounding box center [890, 337] width 822 height 19
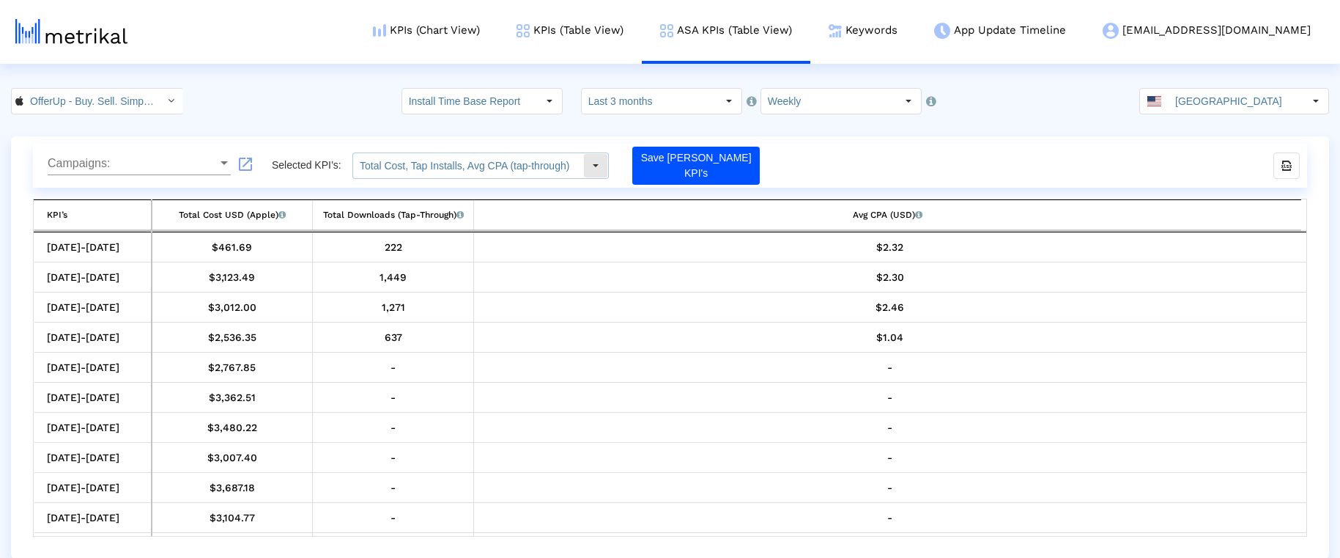
click at [596, 169] on div "Select" at bounding box center [595, 165] width 23 height 23
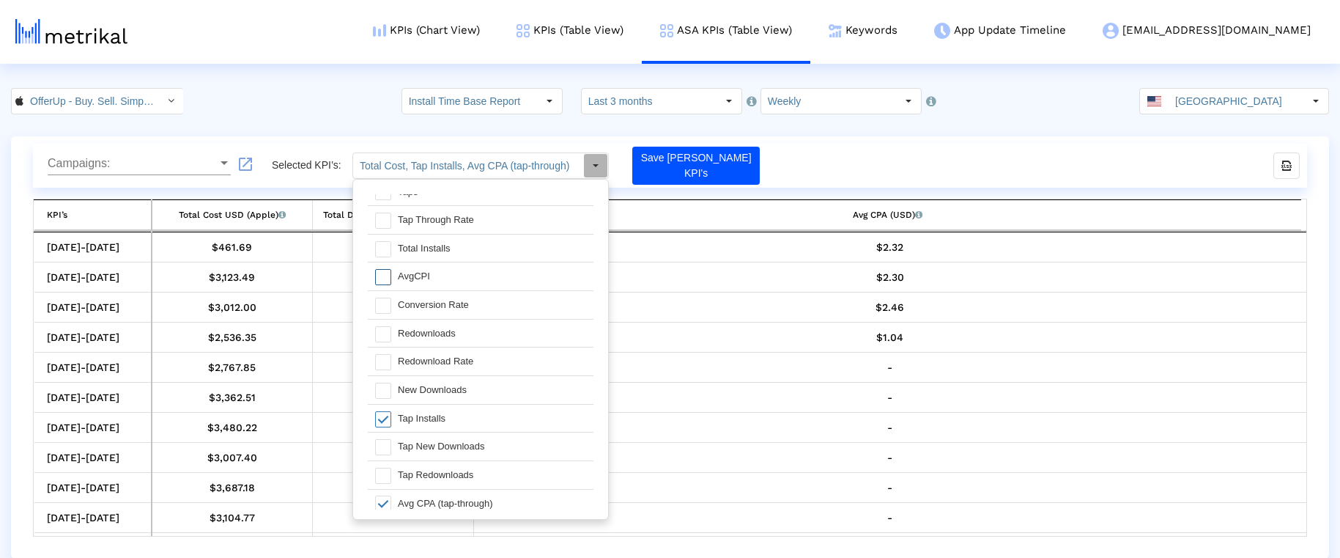
click at [378, 273] on span at bounding box center [383, 277] width 16 height 16
click at [911, 147] on div "Campaigns: Campaigns: launch Selected KPI’s: Total Cost, AvgCPI, Tap Installs, …" at bounding box center [670, 166] width 1274 height 44
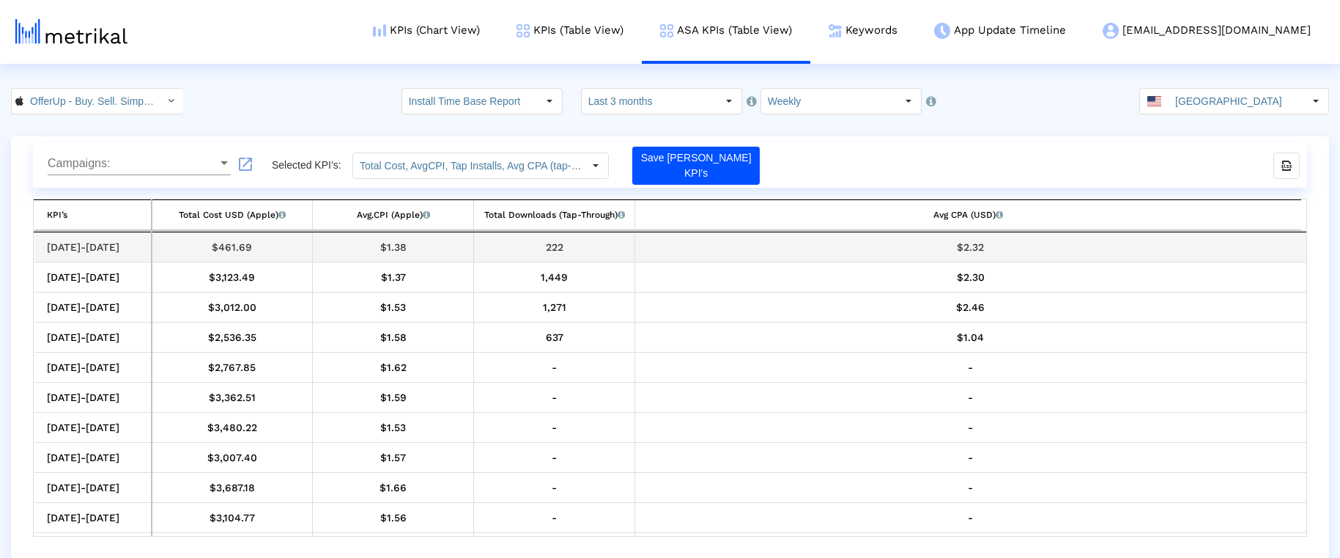
drag, startPoint x: 977, startPoint y: 344, endPoint x: 374, endPoint y: 246, distance: 611.1
click at [374, 246] on tbody "09/28/25-10/04/25 $461.69 $1.38 222 $2.32 09/21/25-09/27/25 $3,123.49 $1.37 1,4…" at bounding box center [670, 427] width 1272 height 391
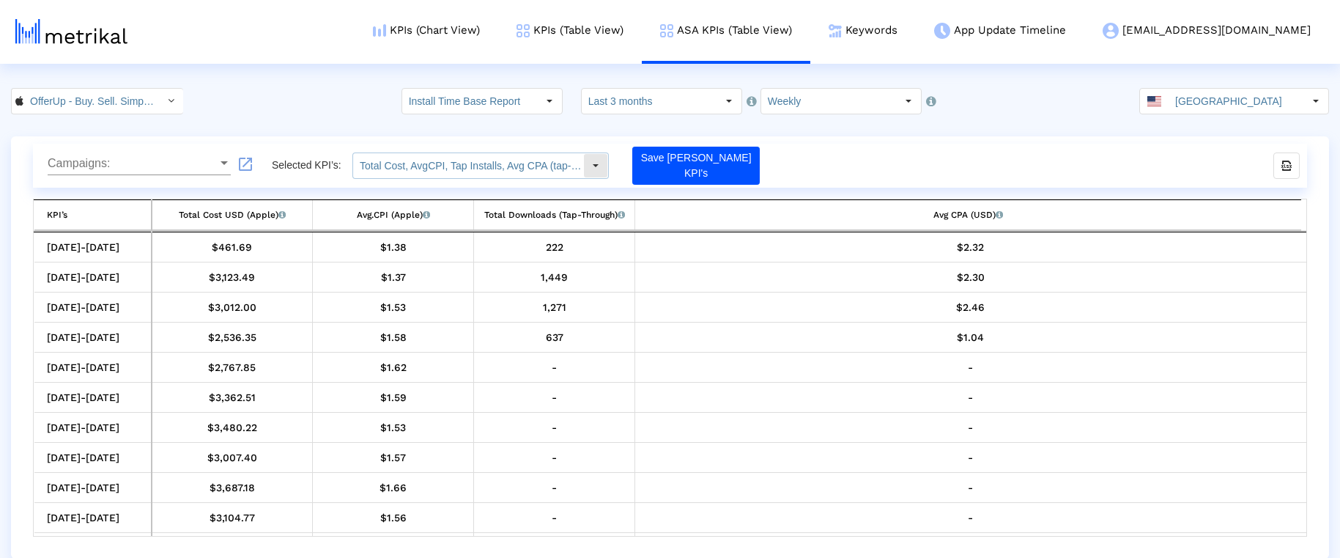
click at [486, 169] on input "Total Cost, AvgCPI, Tap Installs, Avg CPA (tap-through)" at bounding box center [468, 165] width 230 height 25
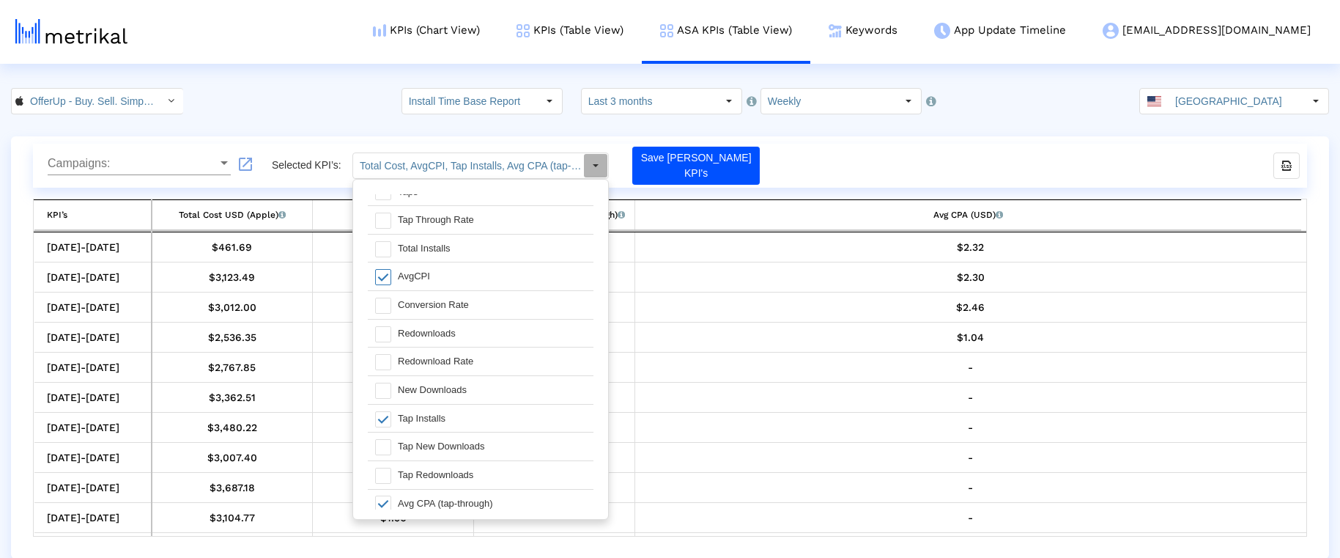
click at [382, 272] on span at bounding box center [383, 277] width 16 height 16
type input "Total Cost, Tap Installs, Avg CPA (tap-through)"
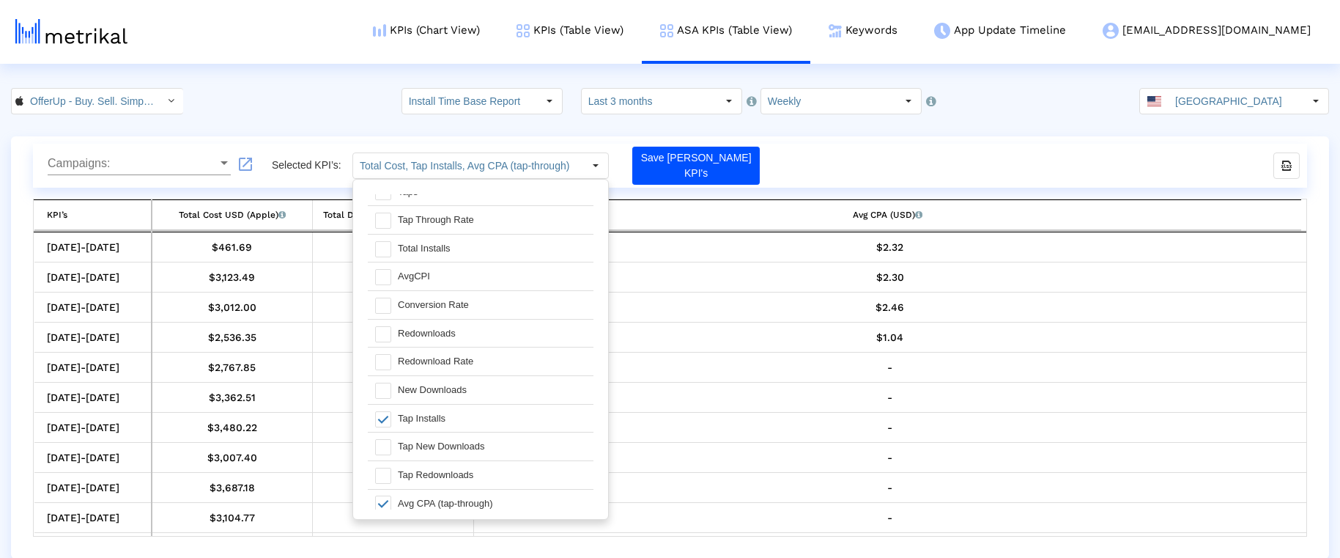
click at [888, 150] on div "Campaigns: Campaigns: launch Selected KPI’s: Total Cost, Tap Installs, Avg CPA …" at bounding box center [670, 166] width 1274 height 44
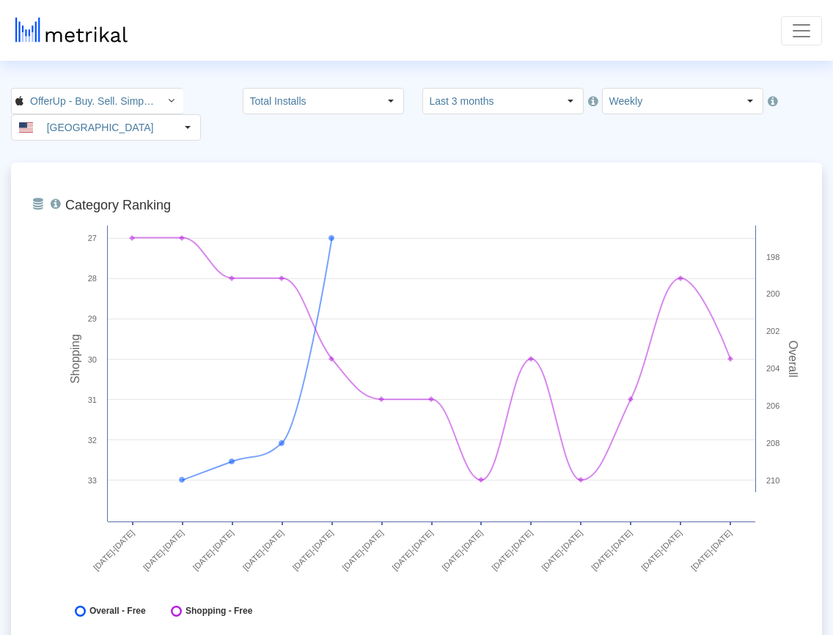
click at [823, 29] on nav "KPIs (Chart View) KPIs (Table View) ASA KPIs (Table View) Keywords App Update T…" at bounding box center [416, 30] width 833 height 61
click at [449, 32] on nav "KPIs (Chart View) KPIs (Table View) ASA KPIs (Table View) Keywords App Update T…" at bounding box center [416, 30] width 833 height 61
